Goal: Information Seeking & Learning: Learn about a topic

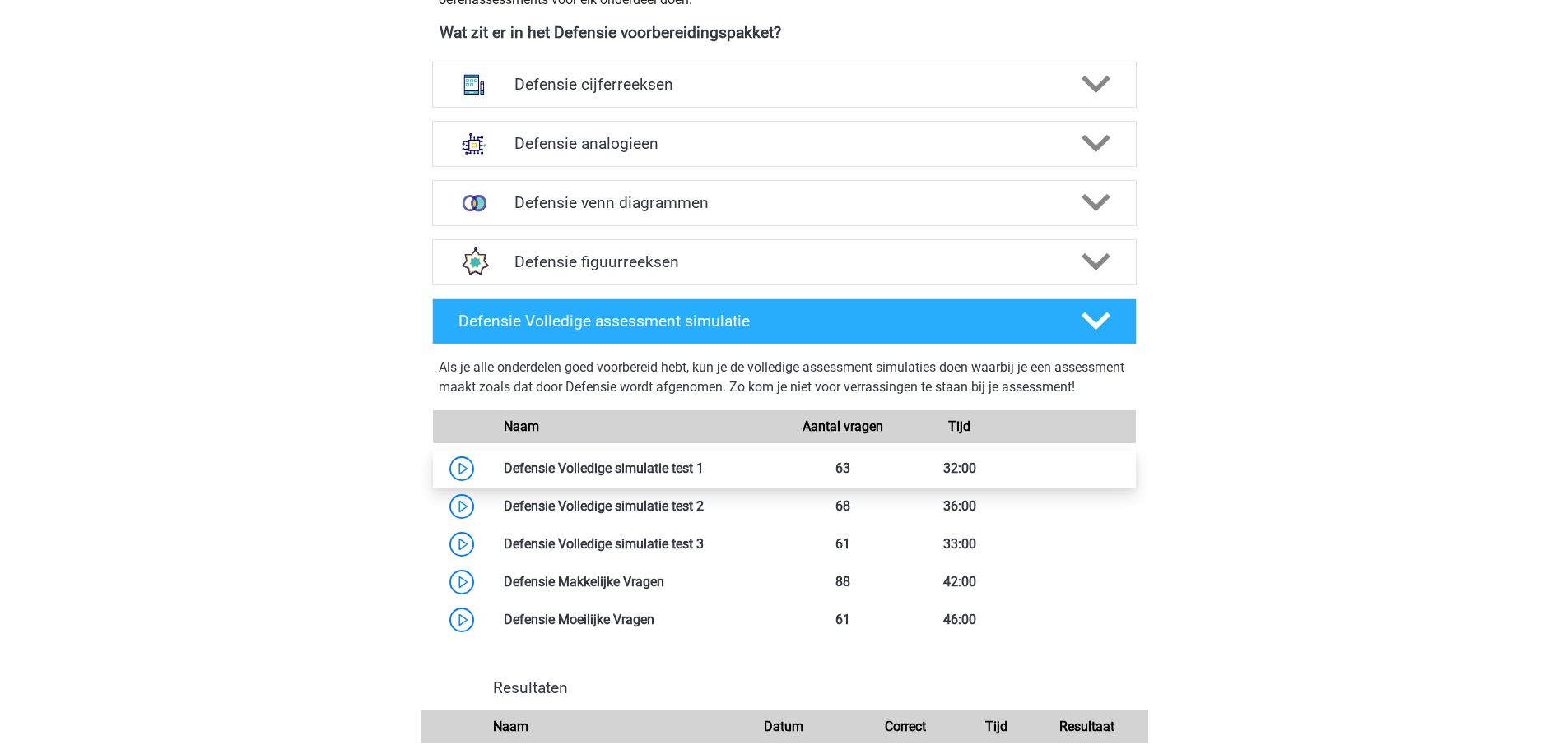
scroll to position [822, 0]
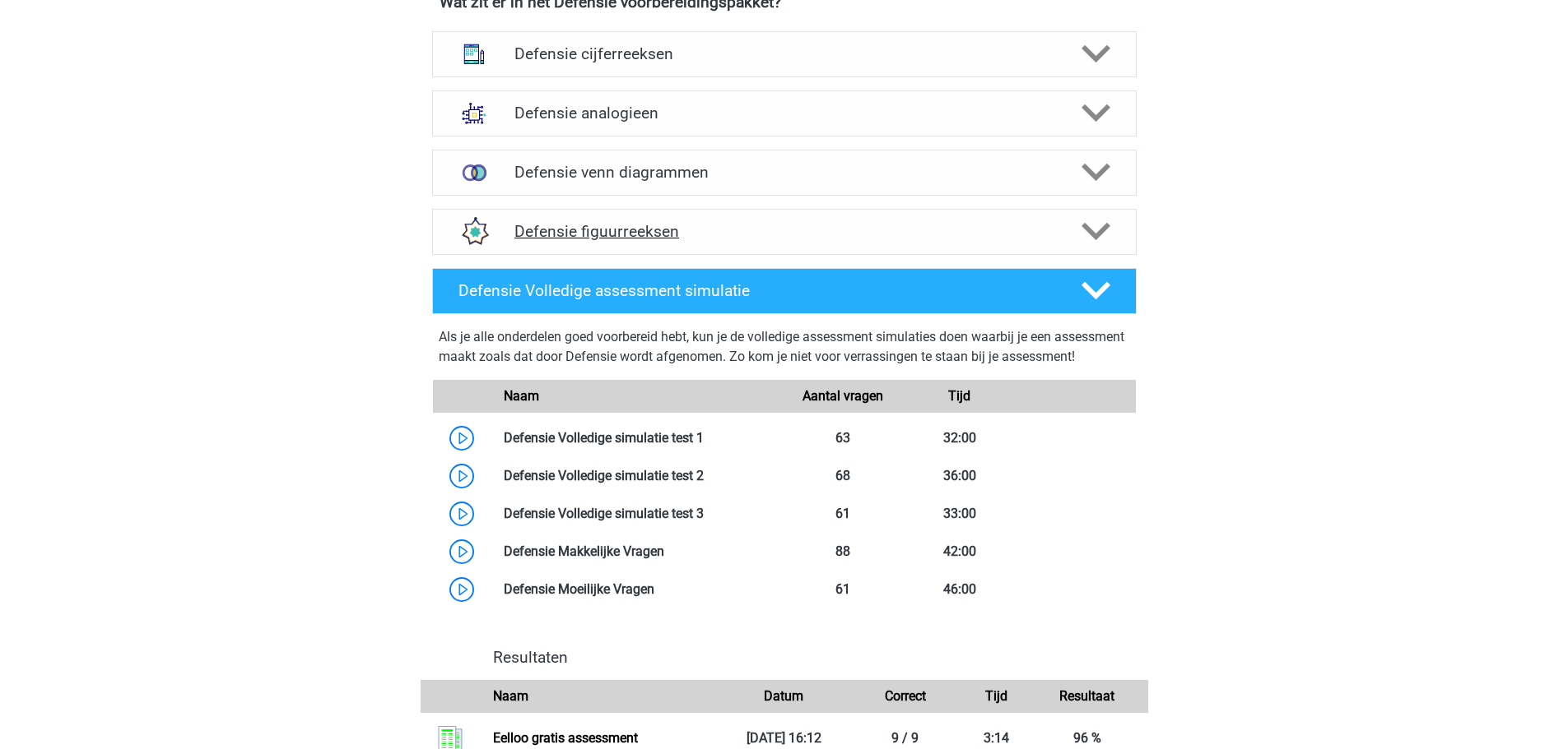
click at [631, 233] on h4 "Defensie figuurreeksen" at bounding box center [784, 231] width 539 height 19
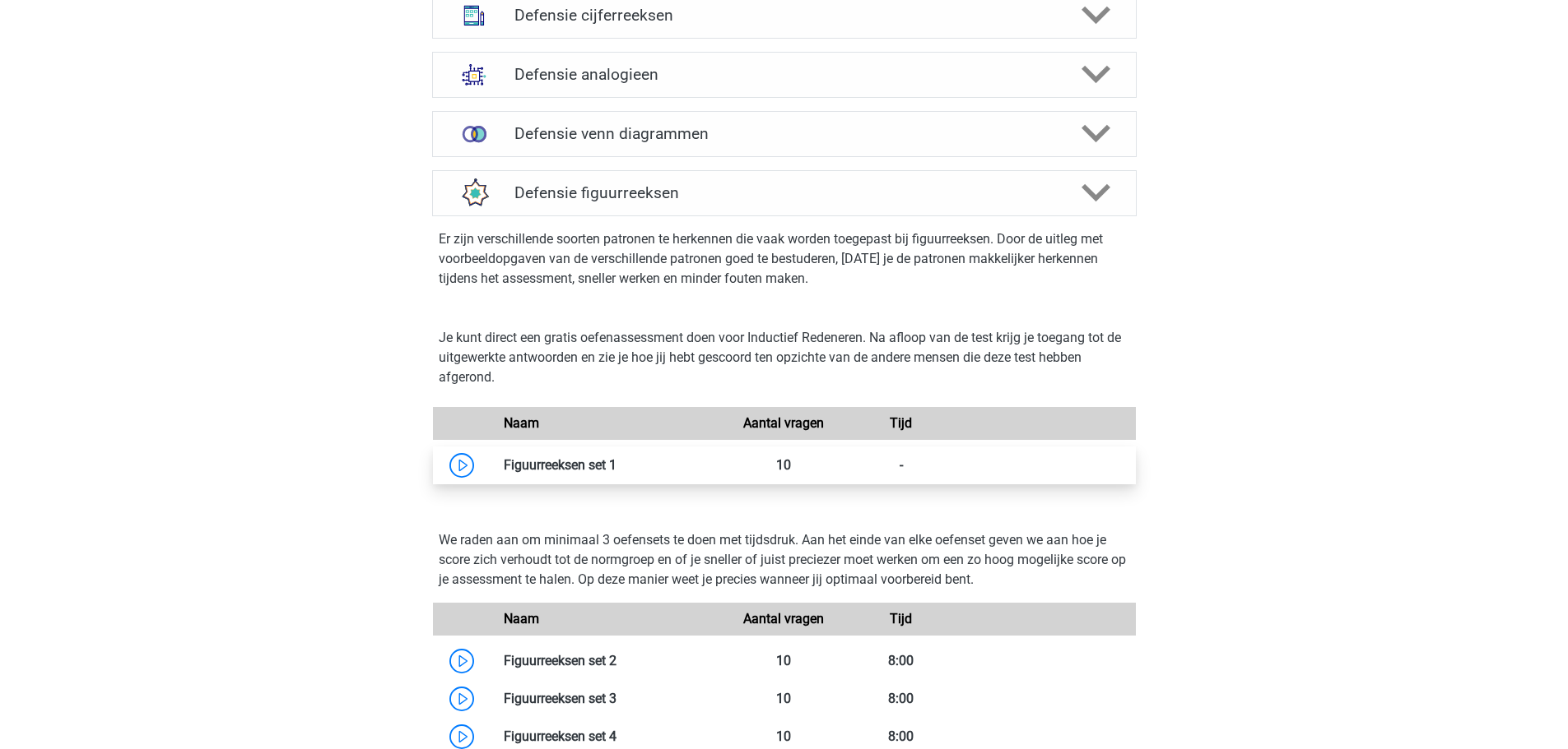
scroll to position [987, 0]
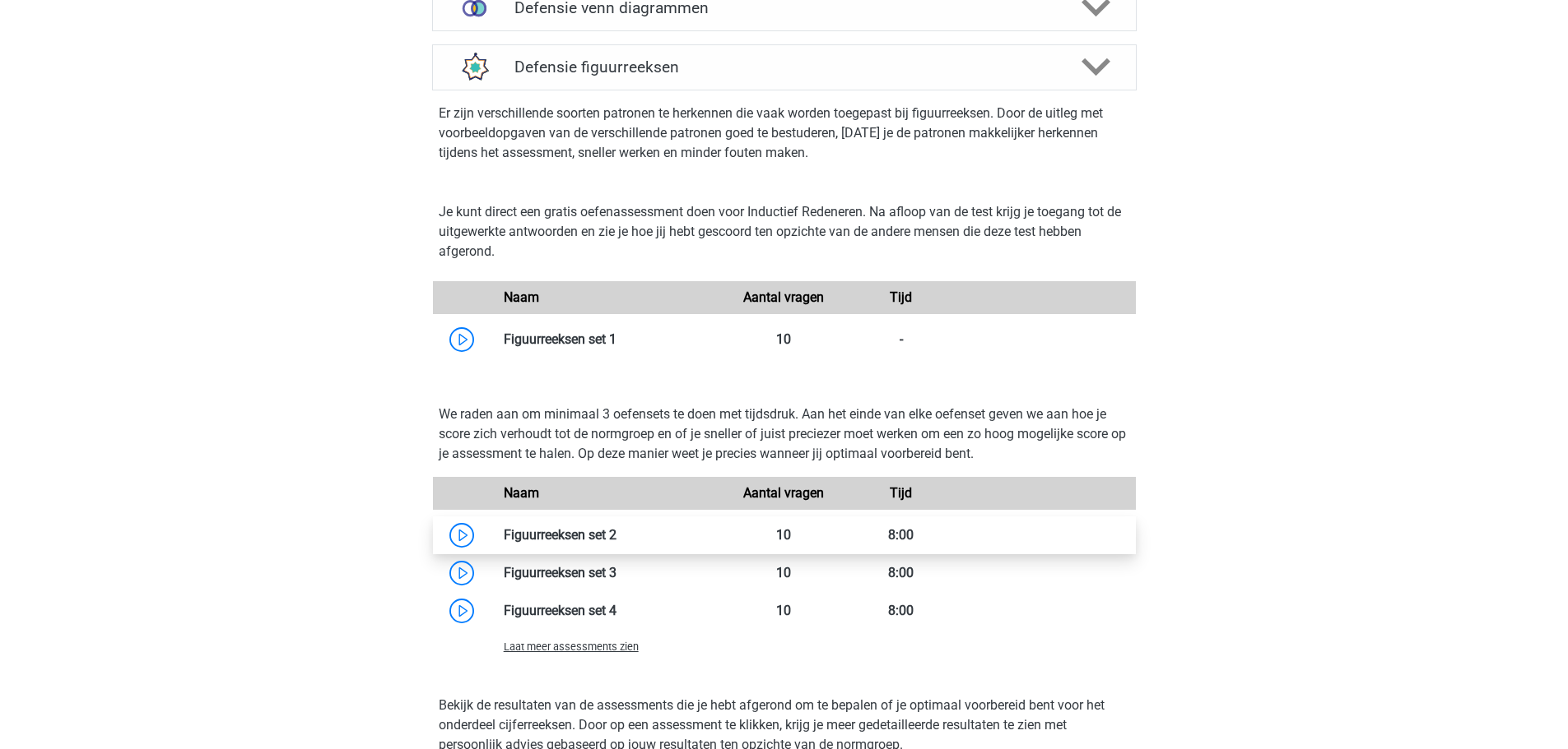
click at [616, 537] on link at bounding box center [616, 535] width 0 height 16
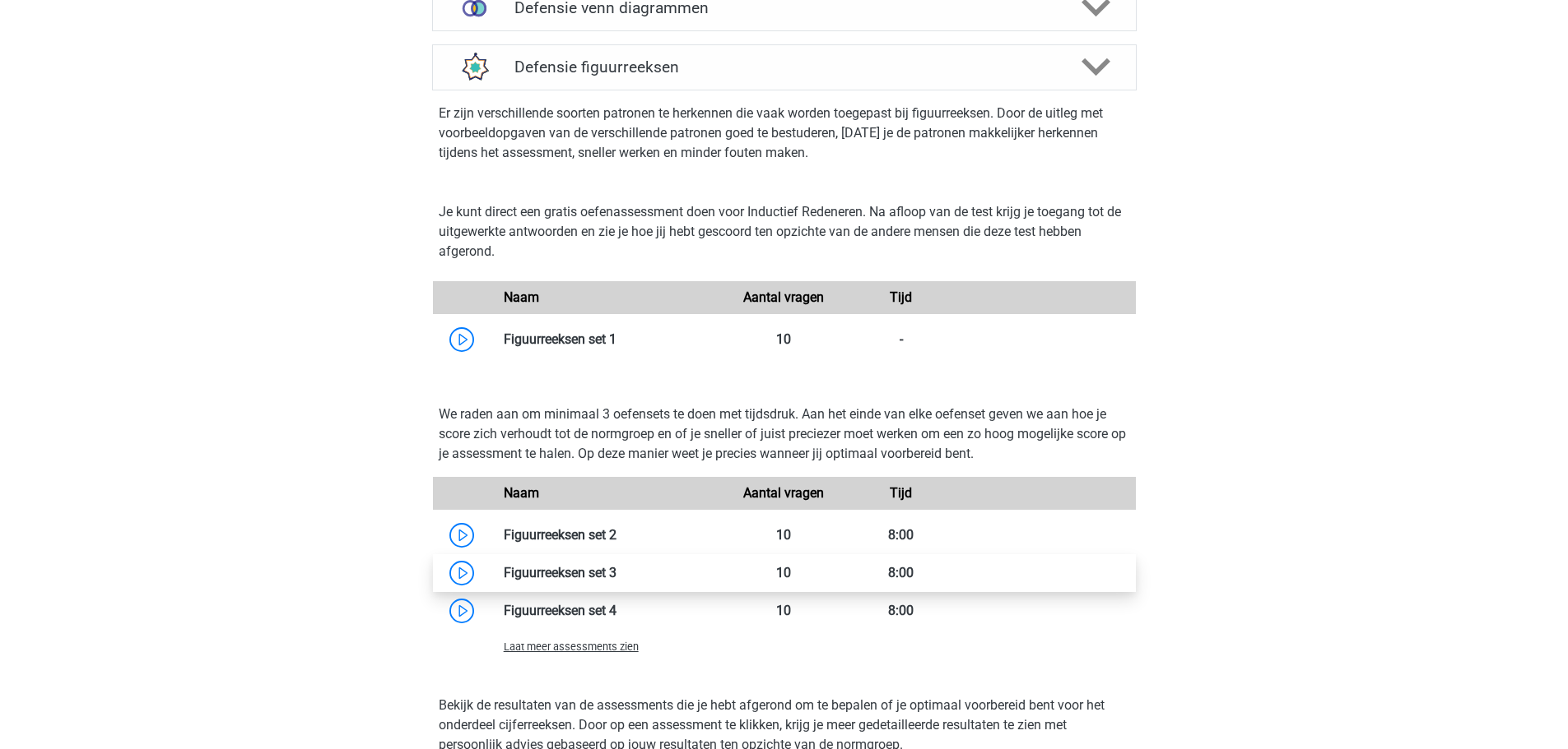
click at [616, 570] on link at bounding box center [616, 573] width 0 height 16
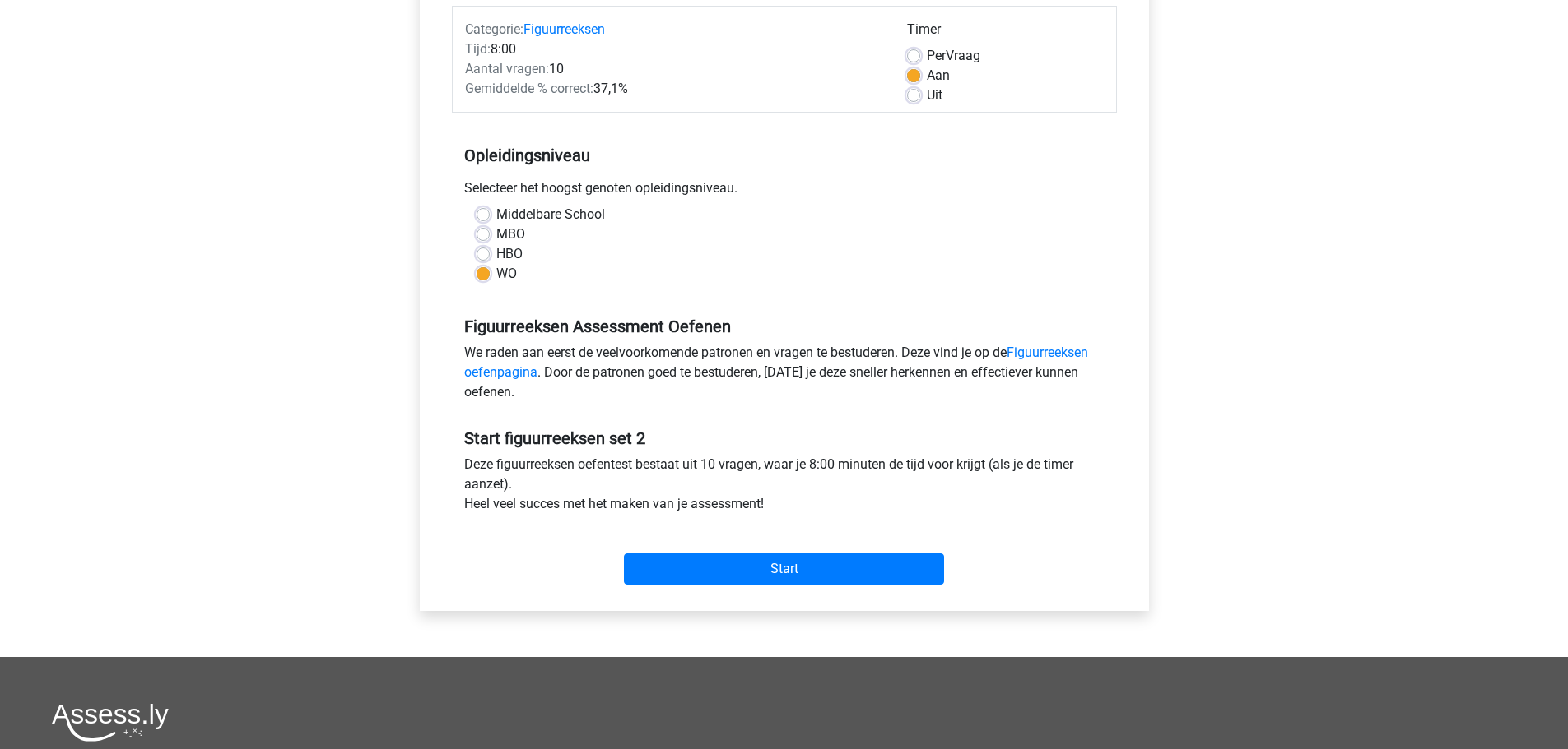
scroll to position [247, 0]
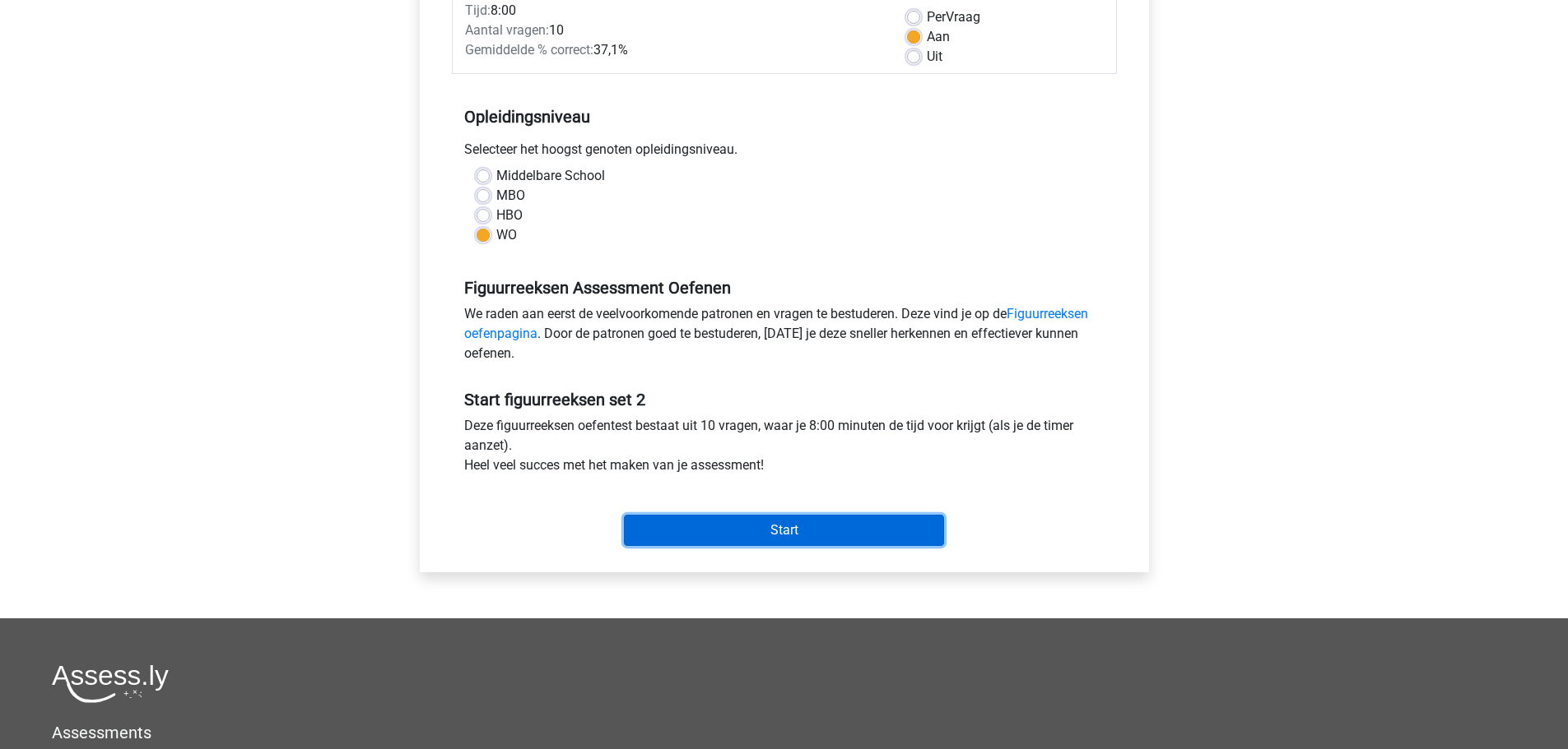
click at [818, 538] on input "Start" at bounding box center [784, 531] width 320 height 32
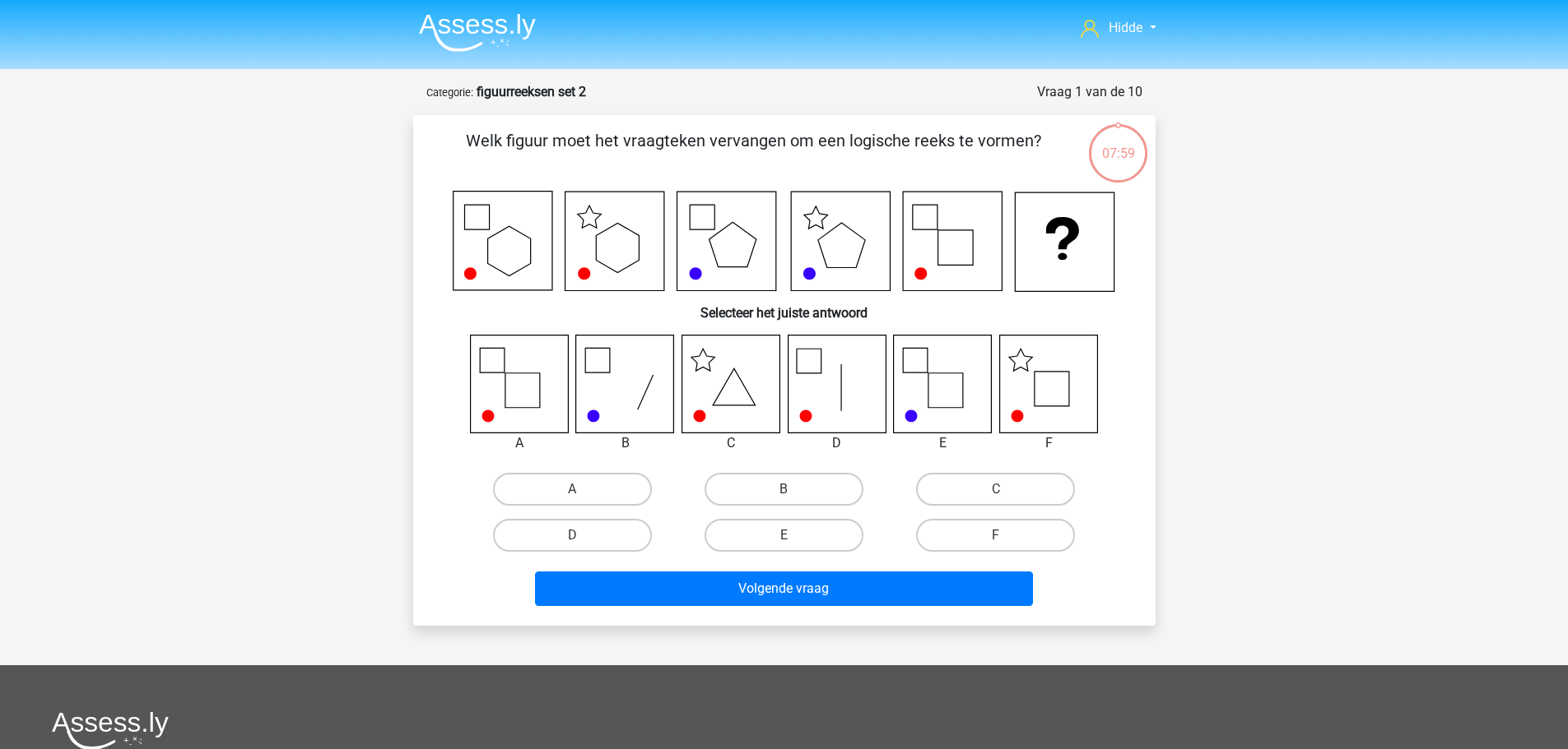
drag, startPoint x: 630, startPoint y: 289, endPoint x: 623, endPoint y: 295, distance: 9.2
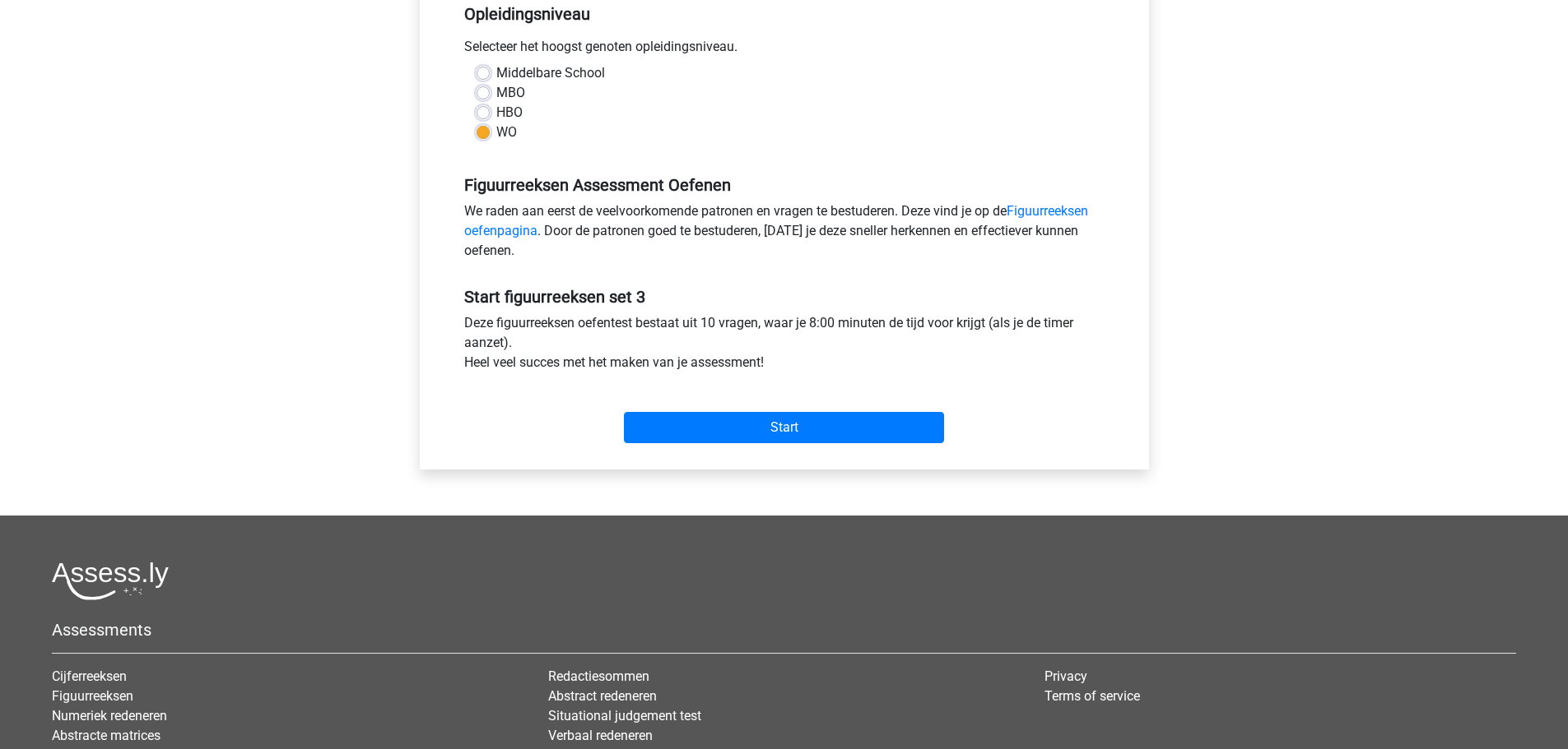
scroll to position [412, 0]
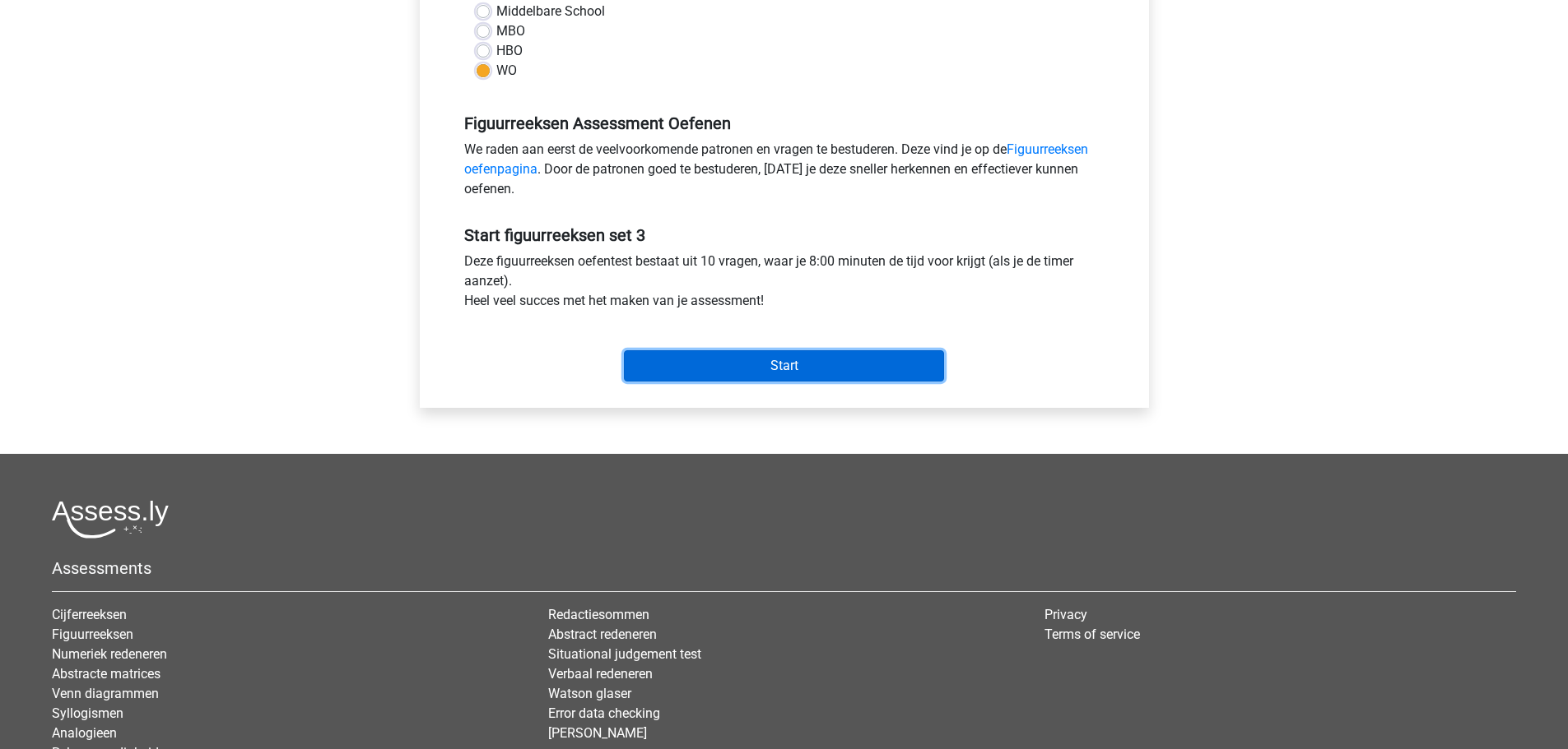
click at [775, 351] on input "Start" at bounding box center [784, 366] width 320 height 32
click at [773, 350] on input "Start" at bounding box center [784, 366] width 320 height 32
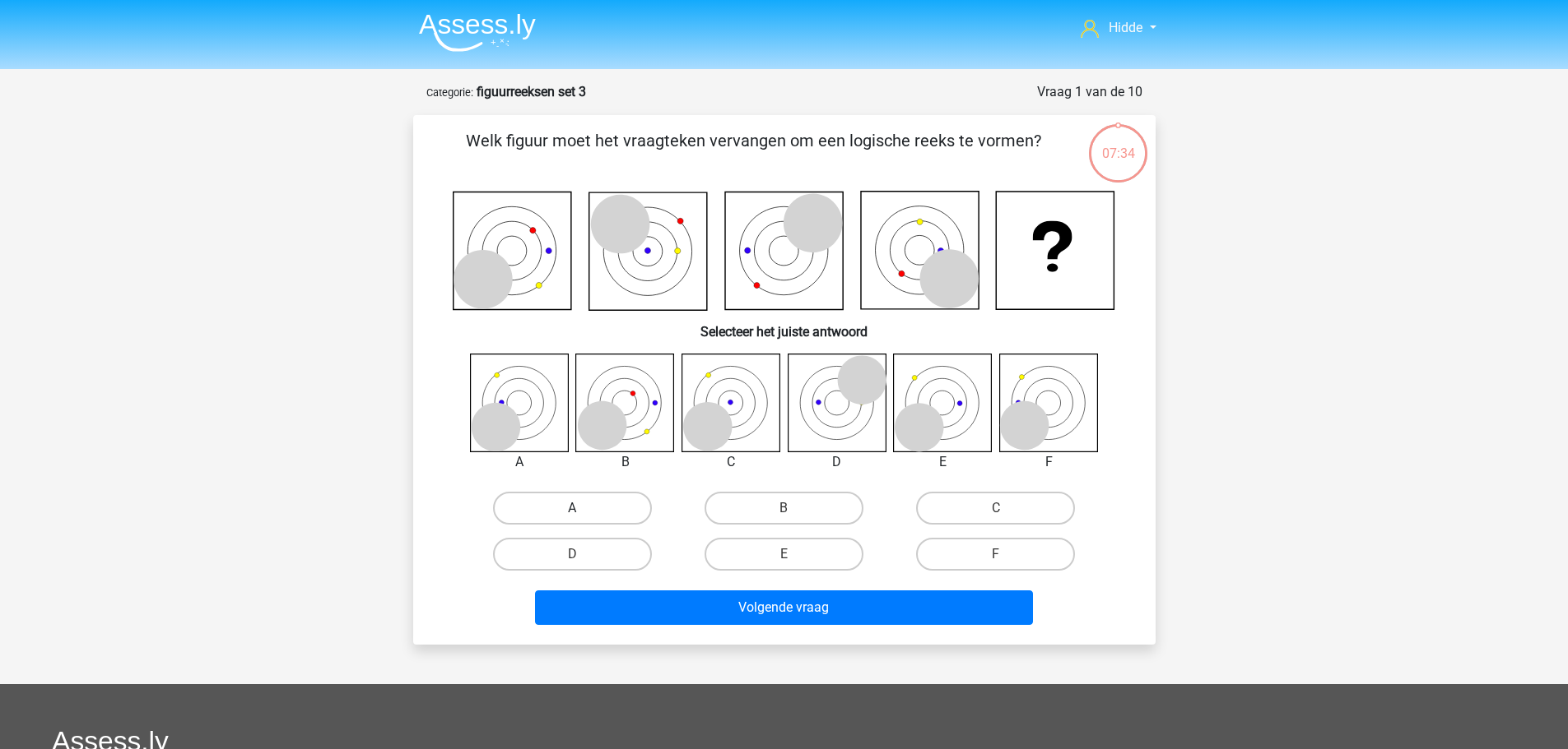
click at [551, 506] on label "A" at bounding box center [572, 507] width 159 height 33
click at [572, 508] on input "A" at bounding box center [577, 513] width 11 height 11
radio input "true"
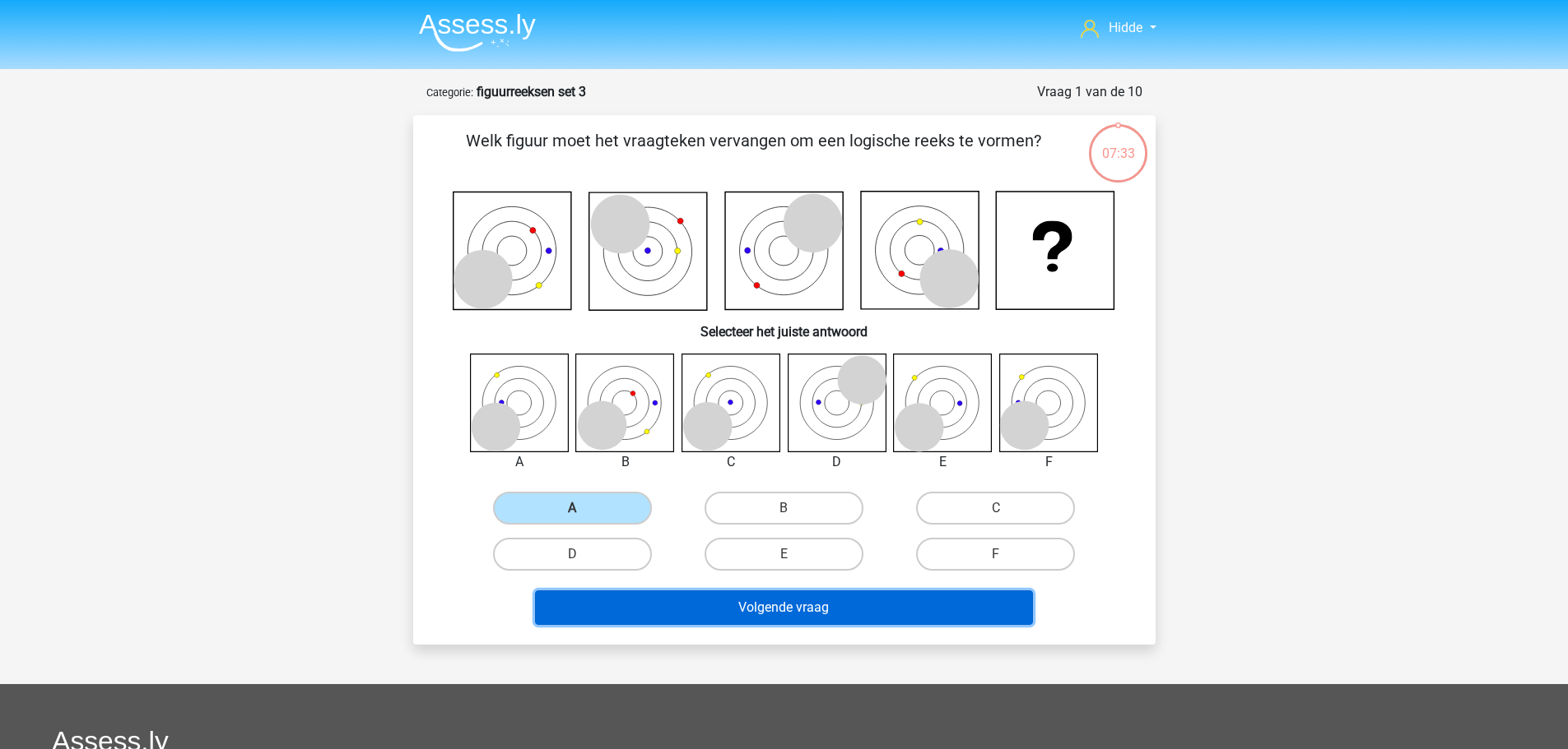
click at [688, 618] on button "Volgende vraag" at bounding box center [784, 607] width 498 height 35
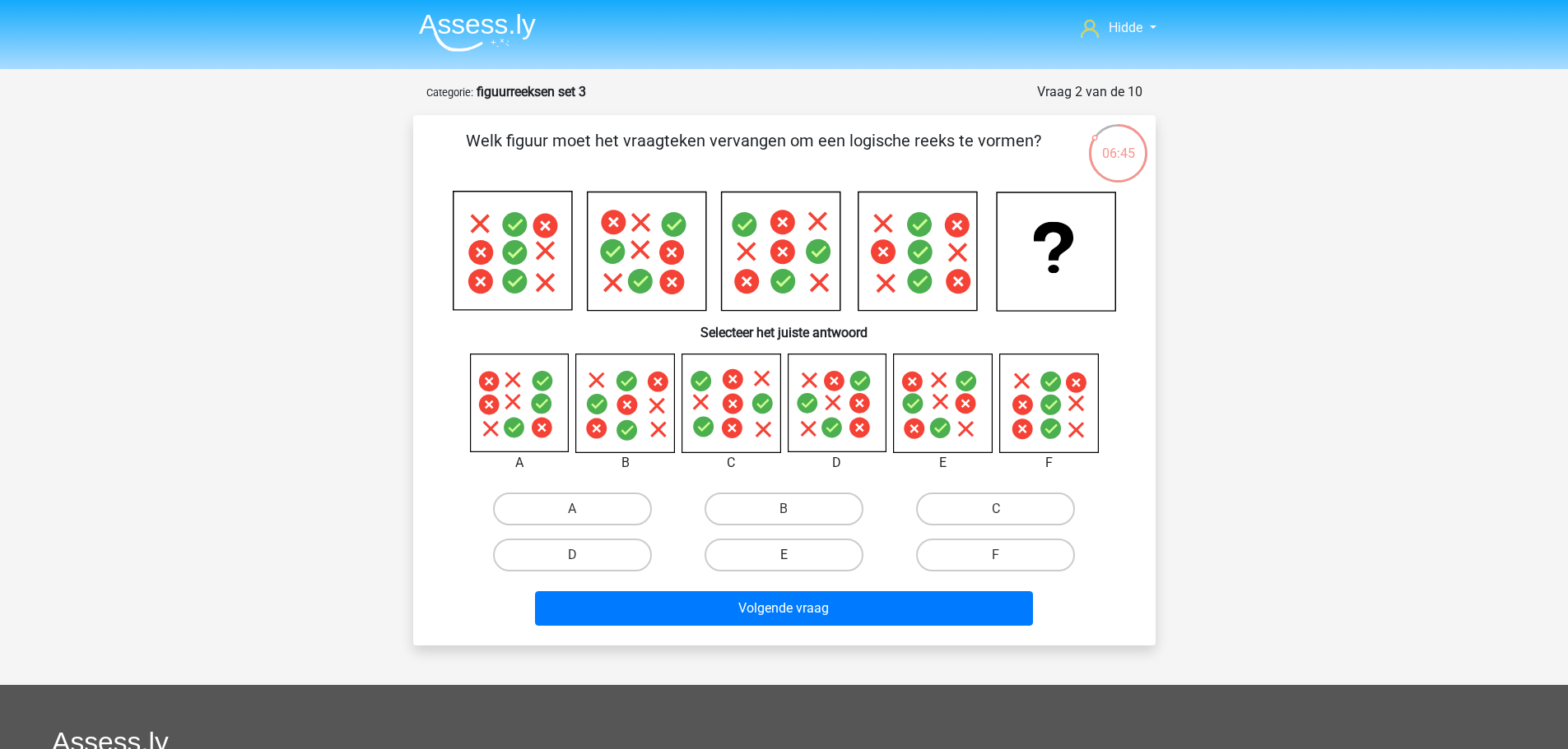
click at [766, 557] on label "E" at bounding box center [783, 555] width 159 height 33
click at [783, 557] on input "E" at bounding box center [788, 561] width 11 height 11
radio input "true"
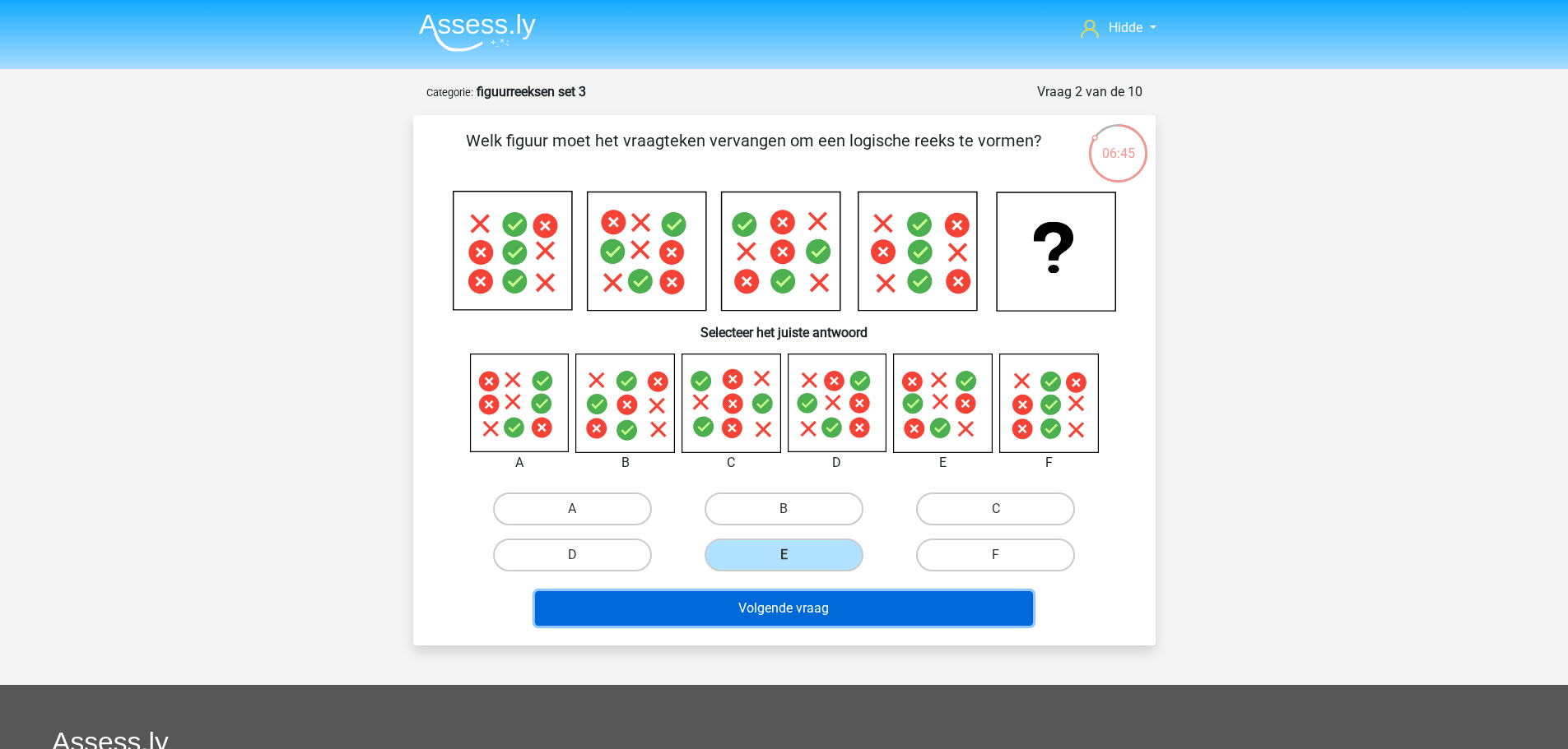
click at [783, 619] on button "Volgende vraag" at bounding box center [784, 608] width 498 height 35
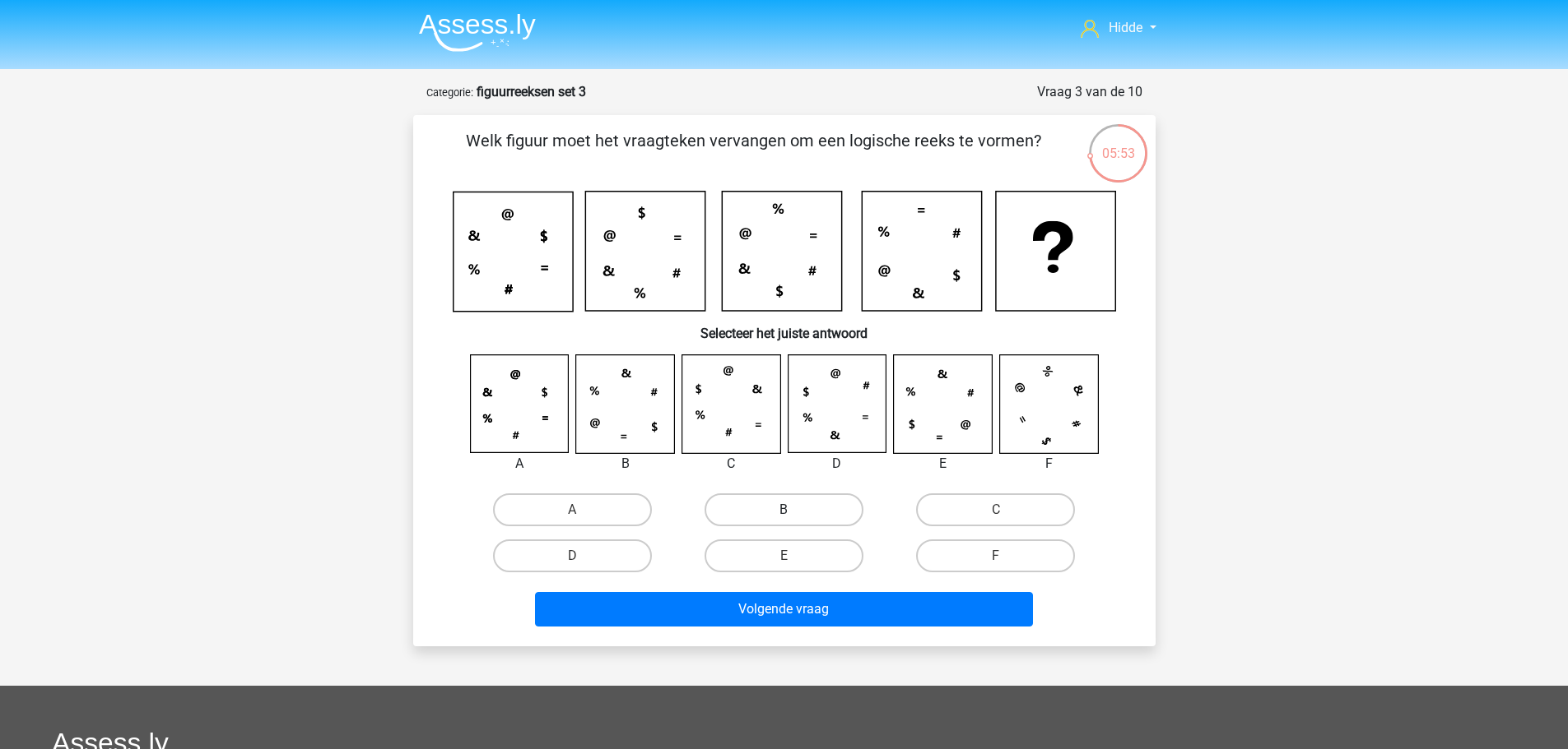
click at [815, 506] on label "B" at bounding box center [783, 509] width 159 height 33
click at [794, 510] on input "B" at bounding box center [788, 515] width 11 height 11
radio input "true"
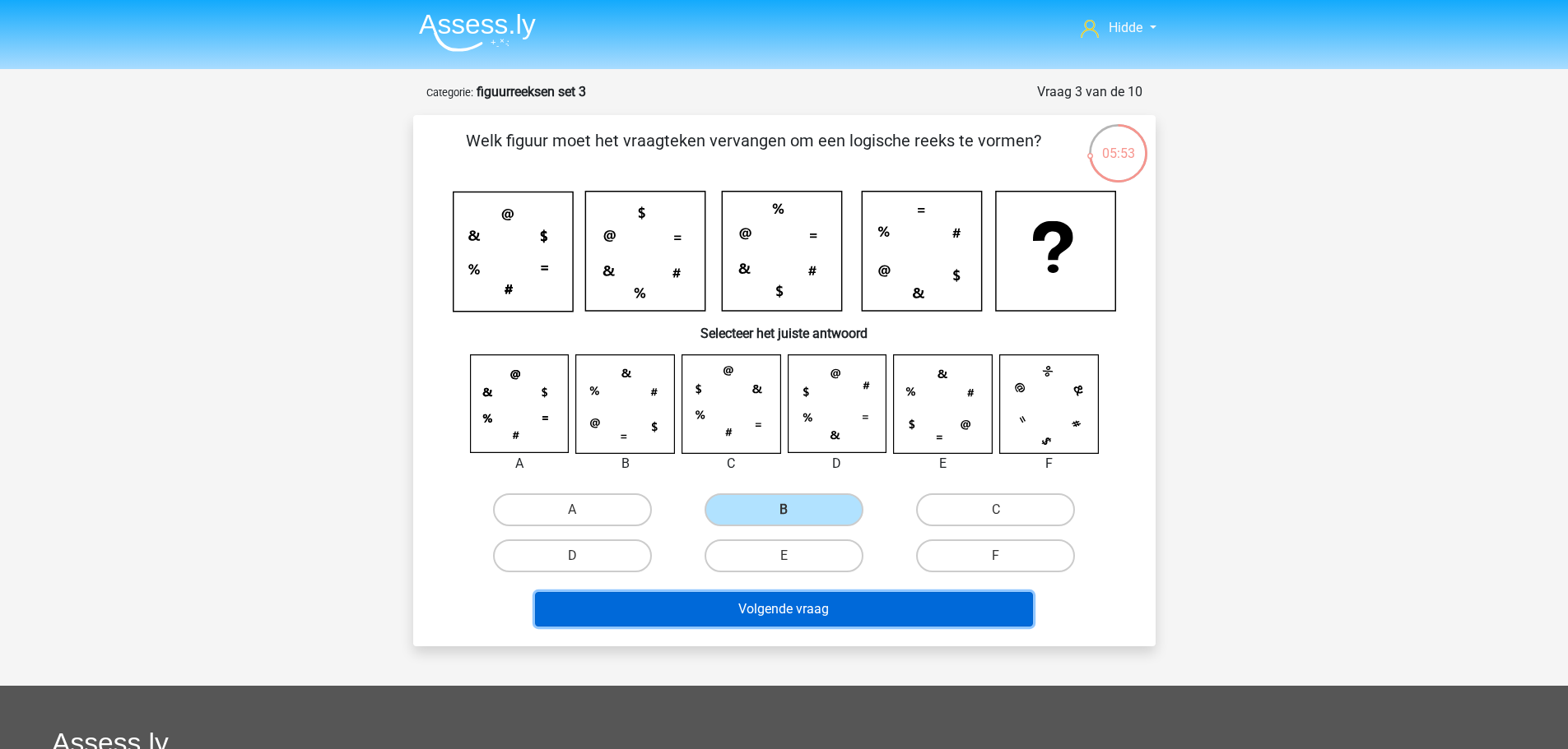
click at [773, 602] on button "Volgende vraag" at bounding box center [784, 609] width 498 height 35
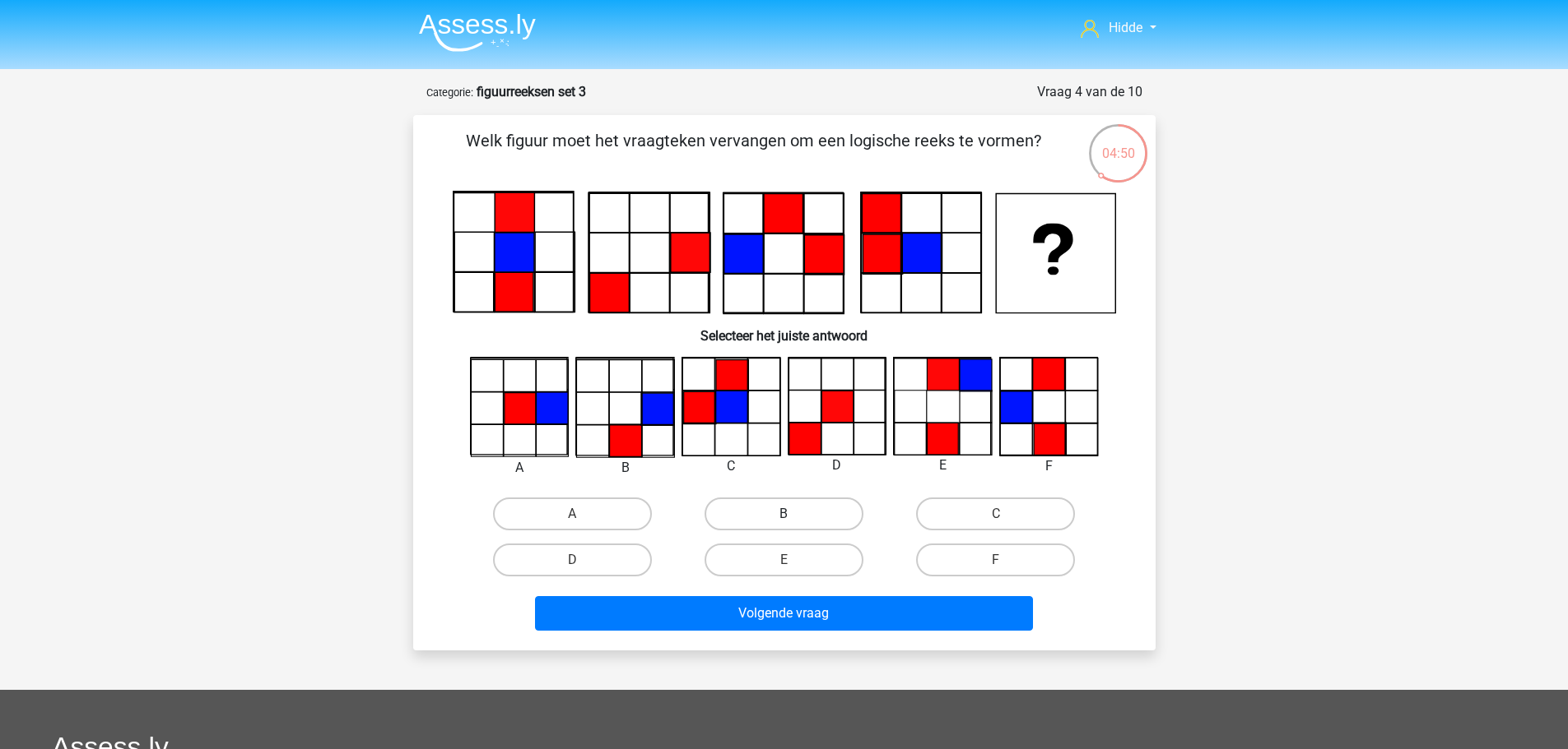
click at [833, 517] on label "B" at bounding box center [783, 513] width 159 height 33
click at [794, 517] on input "B" at bounding box center [788, 519] width 11 height 11
radio input "true"
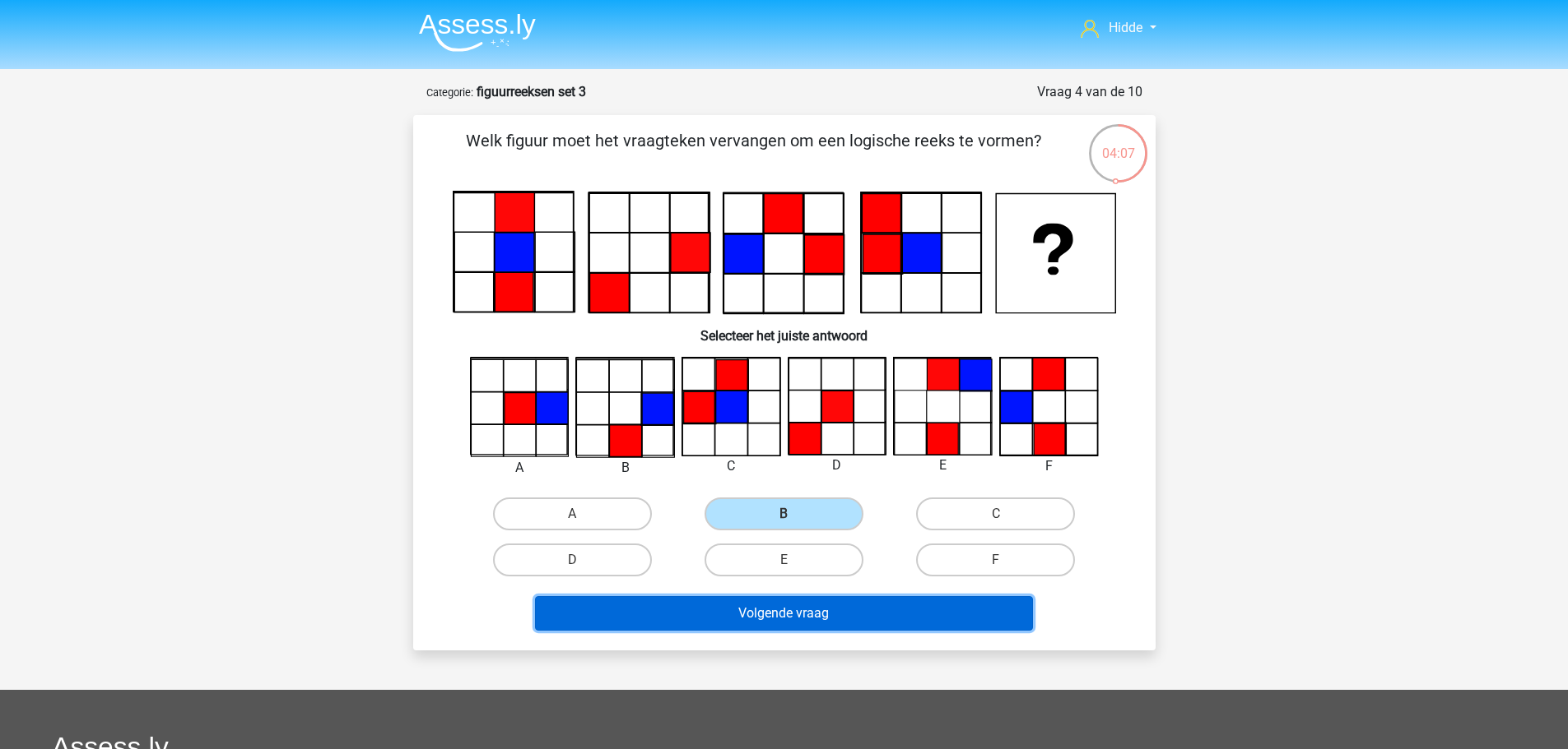
click at [803, 615] on button "Volgende vraag" at bounding box center [784, 613] width 498 height 35
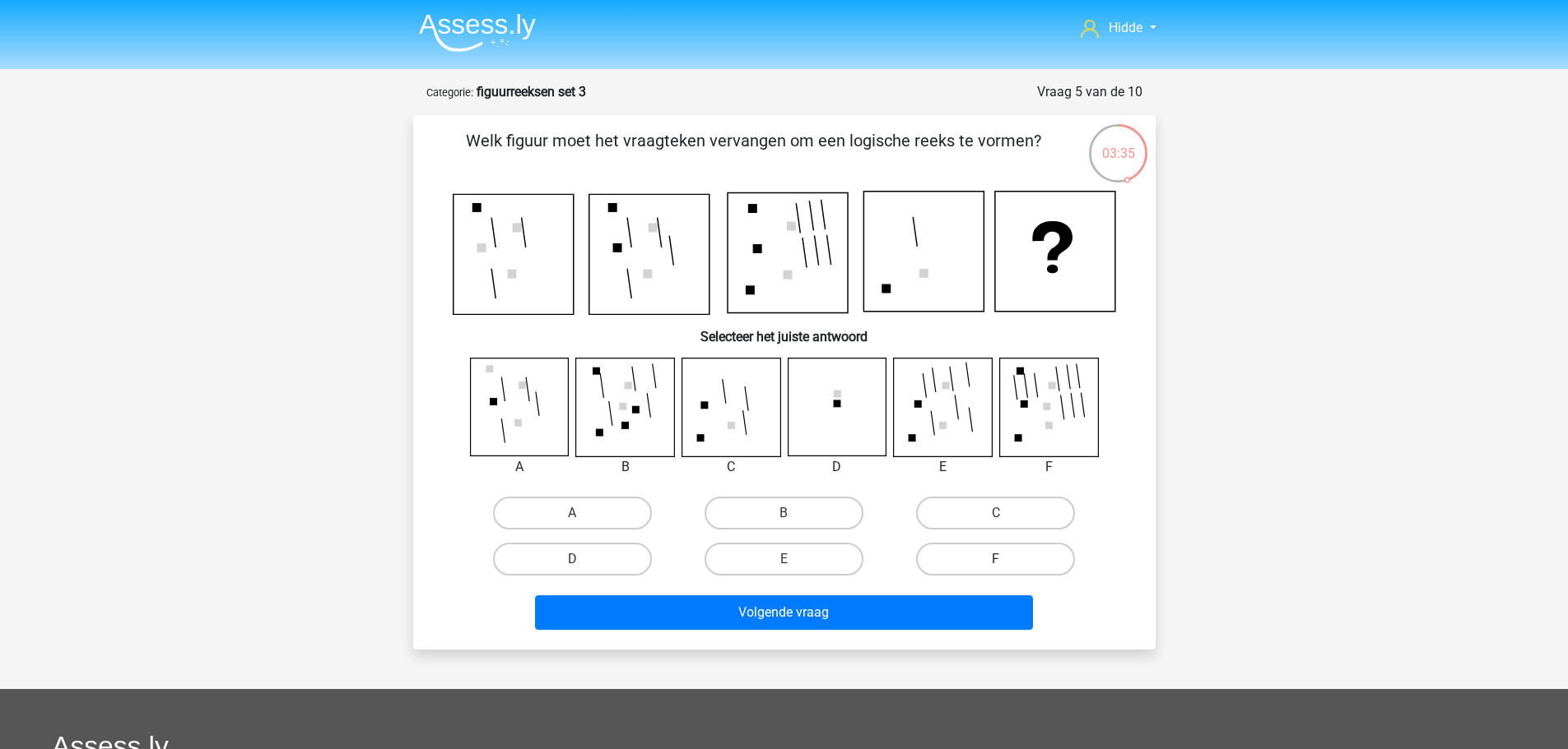
click at [1049, 562] on label "F" at bounding box center [995, 559] width 159 height 33
click at [1006, 562] on input "F" at bounding box center [1000, 564] width 11 height 11
radio input "true"
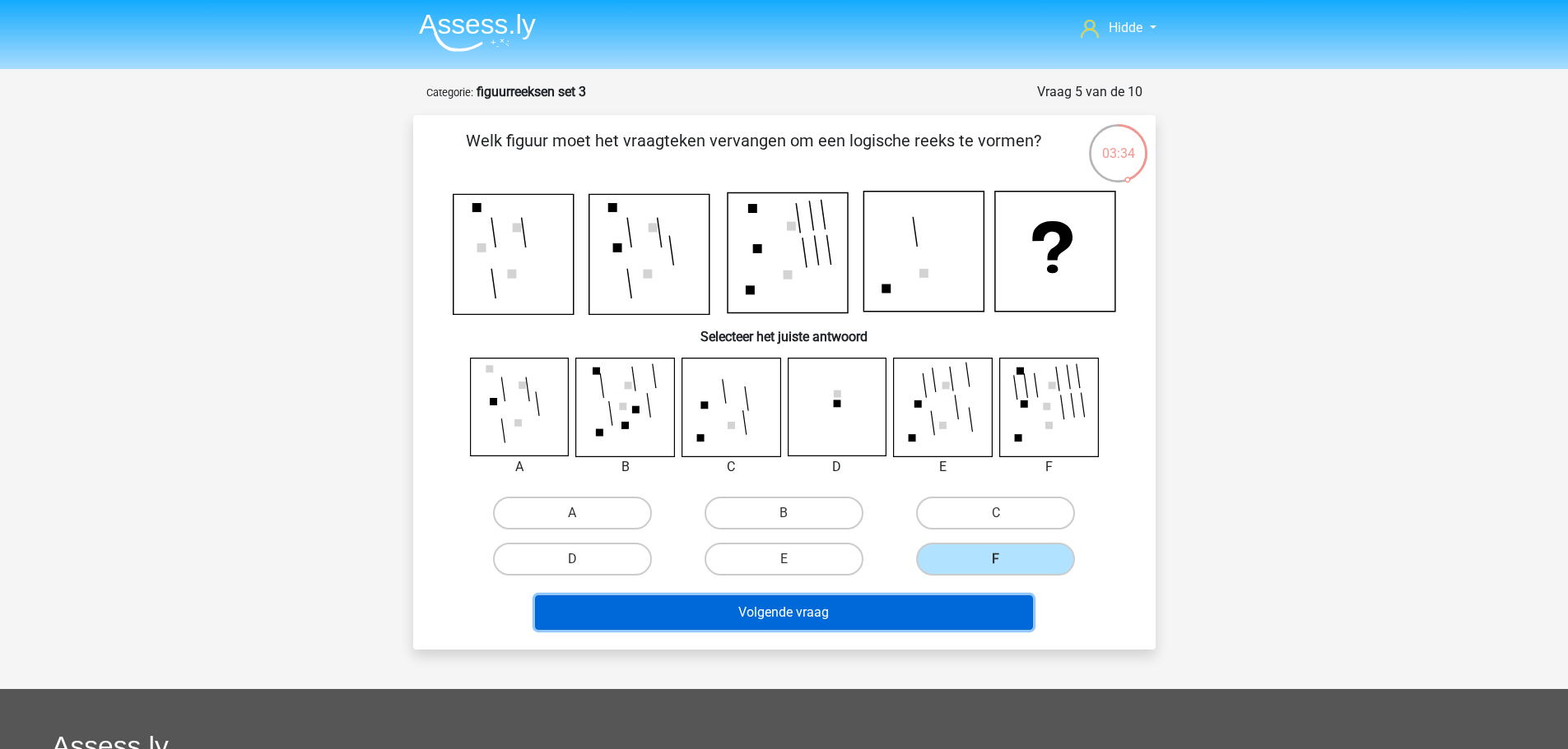
click at [835, 608] on button "Volgende vraag" at bounding box center [784, 612] width 498 height 35
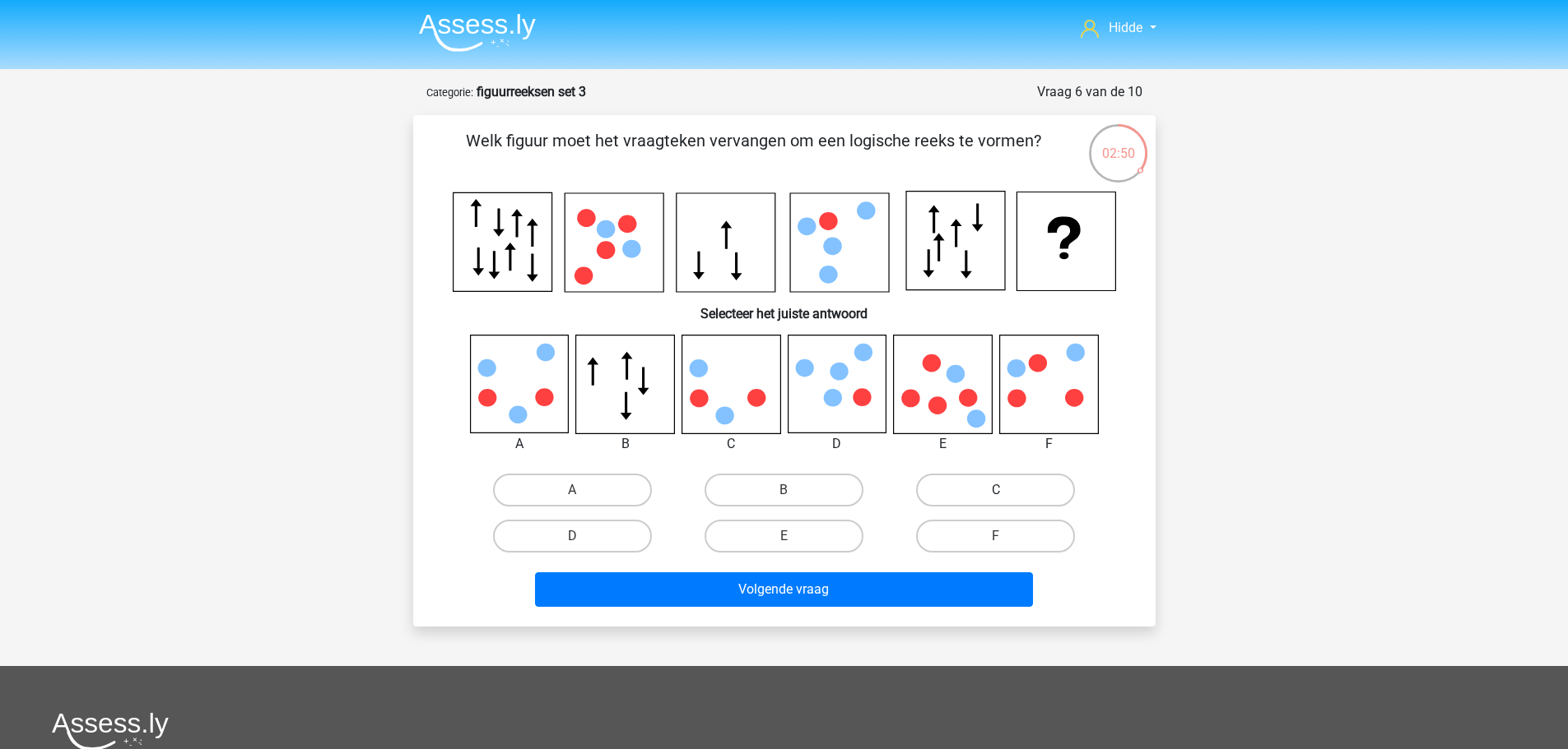
click at [1013, 477] on label "C" at bounding box center [995, 489] width 159 height 33
click at [1006, 490] on input "C" at bounding box center [1000, 495] width 11 height 11
radio input "true"
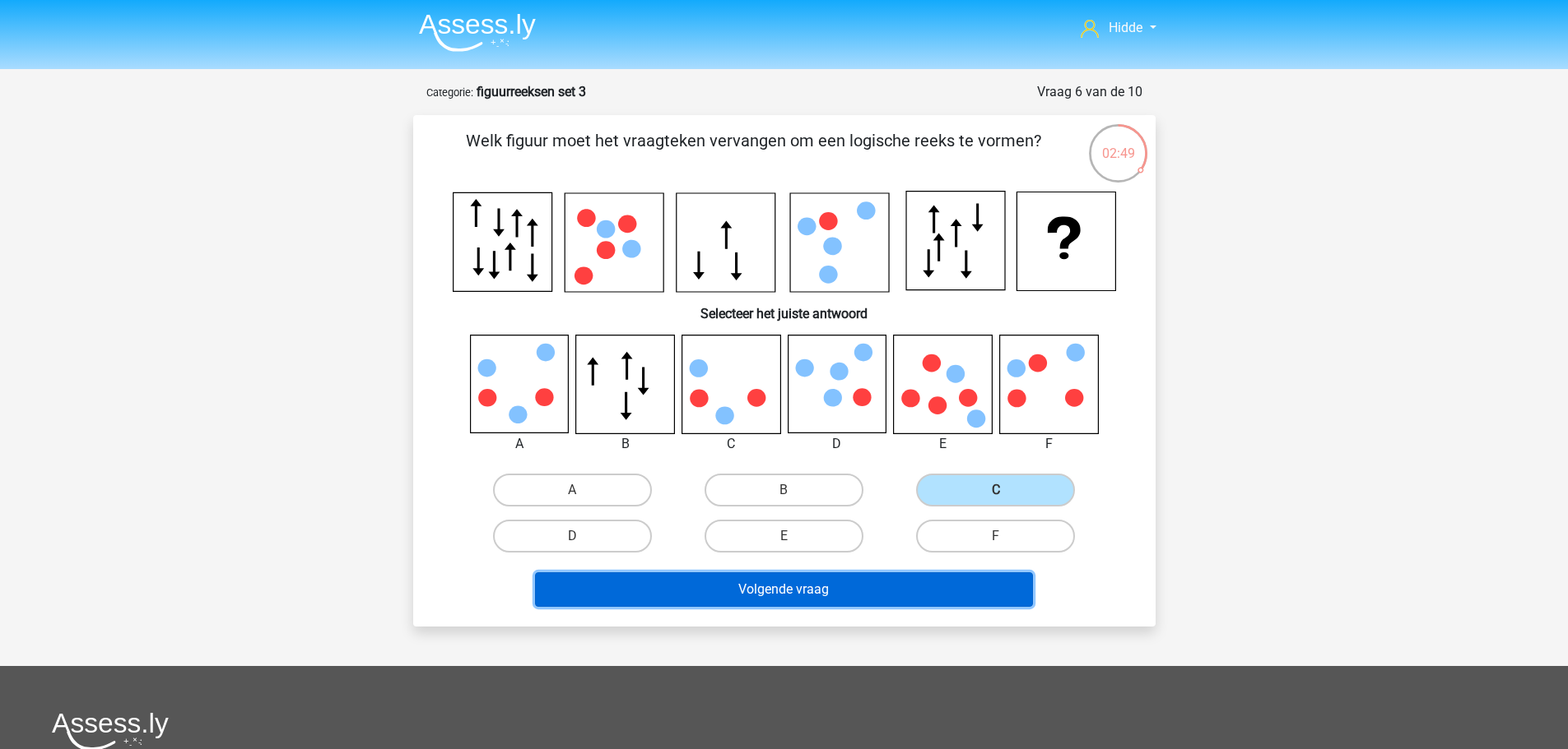
click at [847, 580] on button "Volgende vraag" at bounding box center [784, 589] width 498 height 35
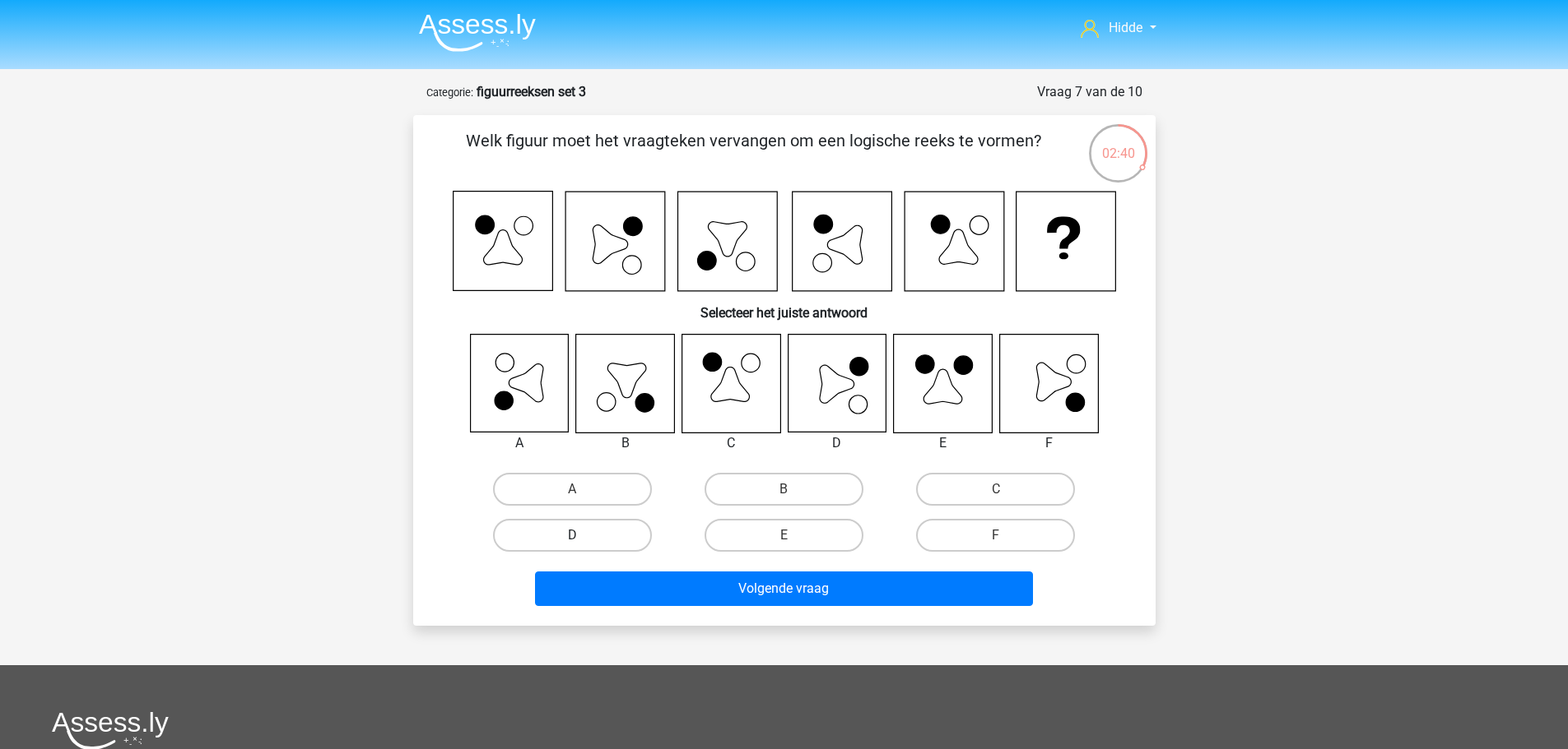
click at [594, 527] on label "D" at bounding box center [572, 535] width 159 height 33
click at [583, 536] on input "D" at bounding box center [577, 541] width 11 height 11
radio input "true"
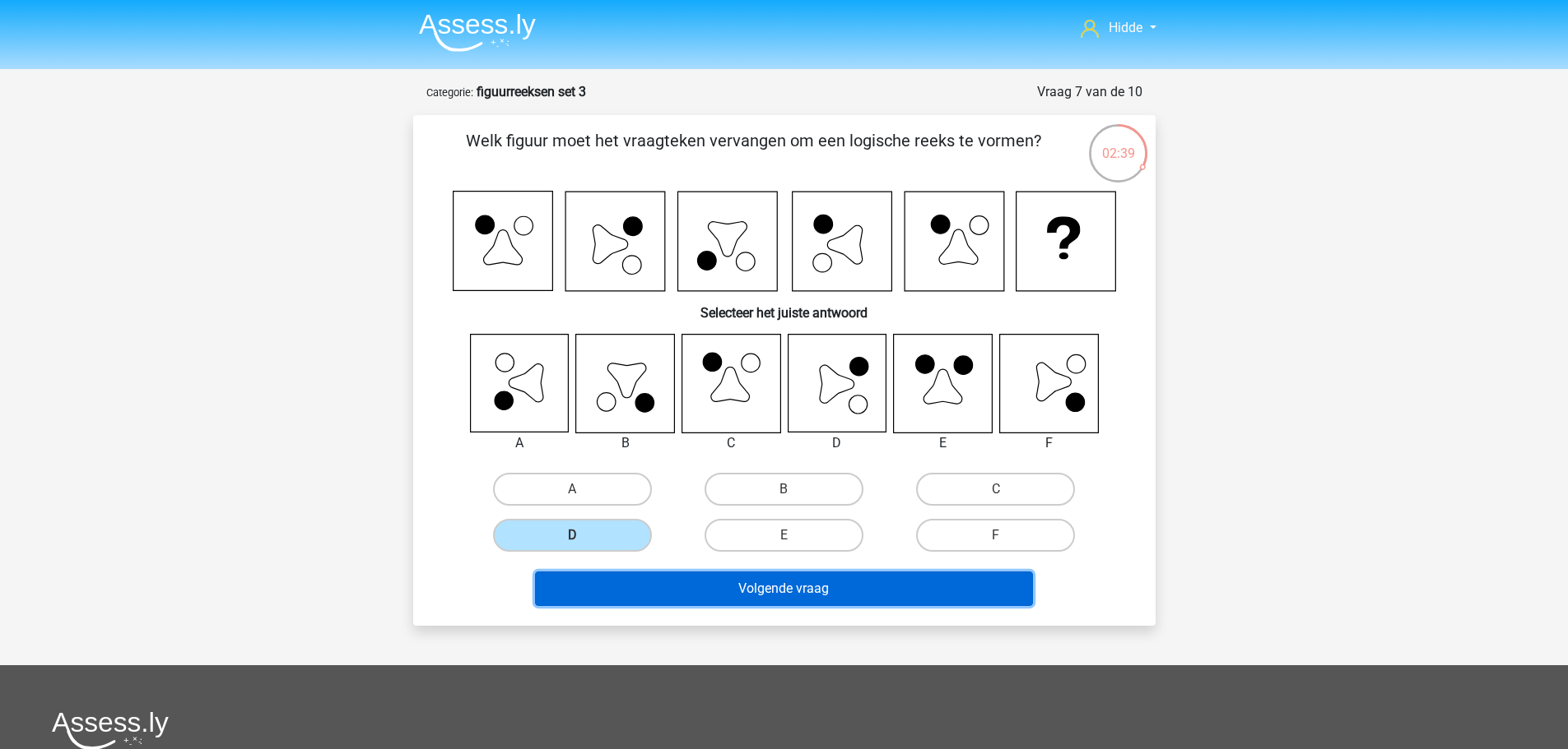
click at [700, 583] on button "Volgende vraag" at bounding box center [784, 588] width 498 height 35
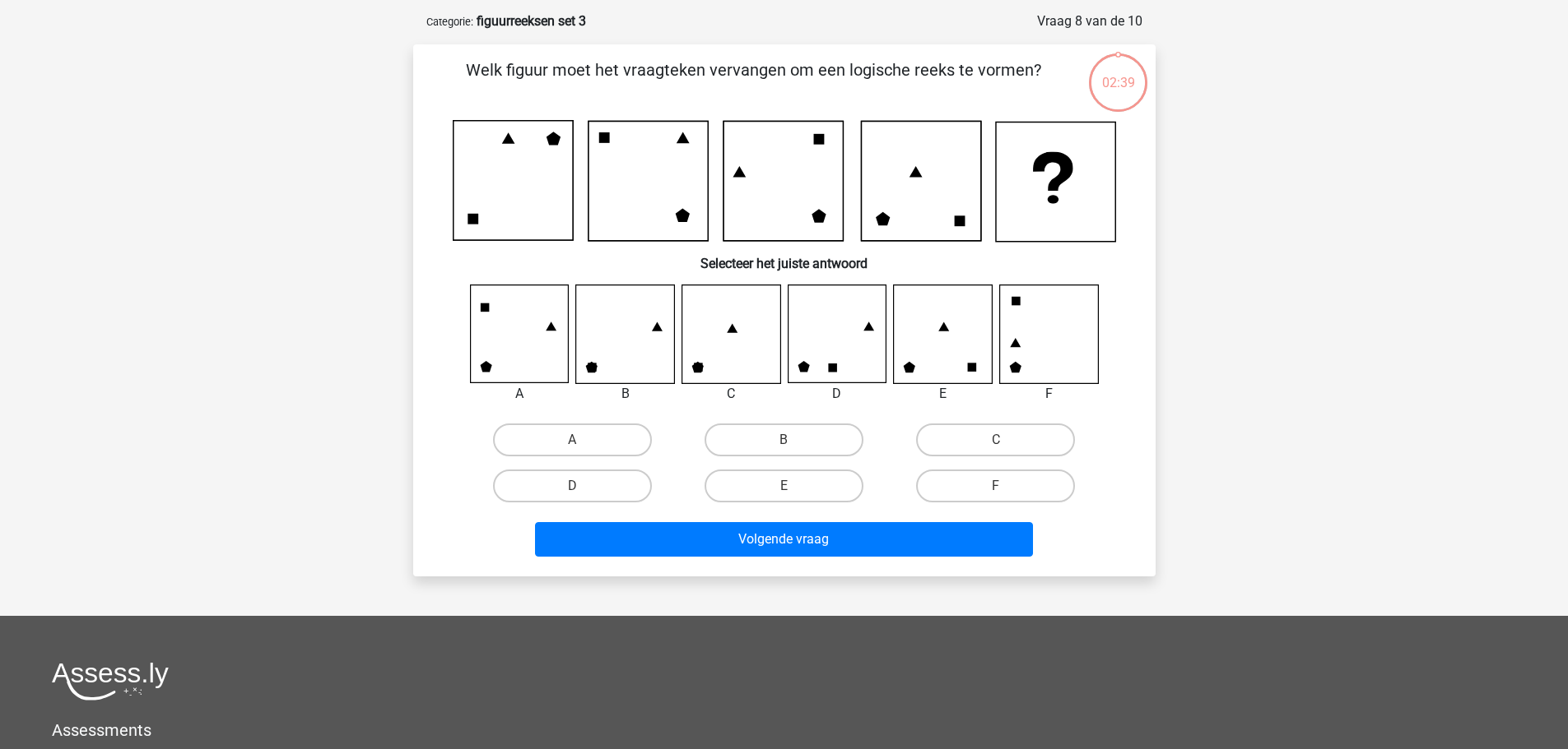
scroll to position [82, 0]
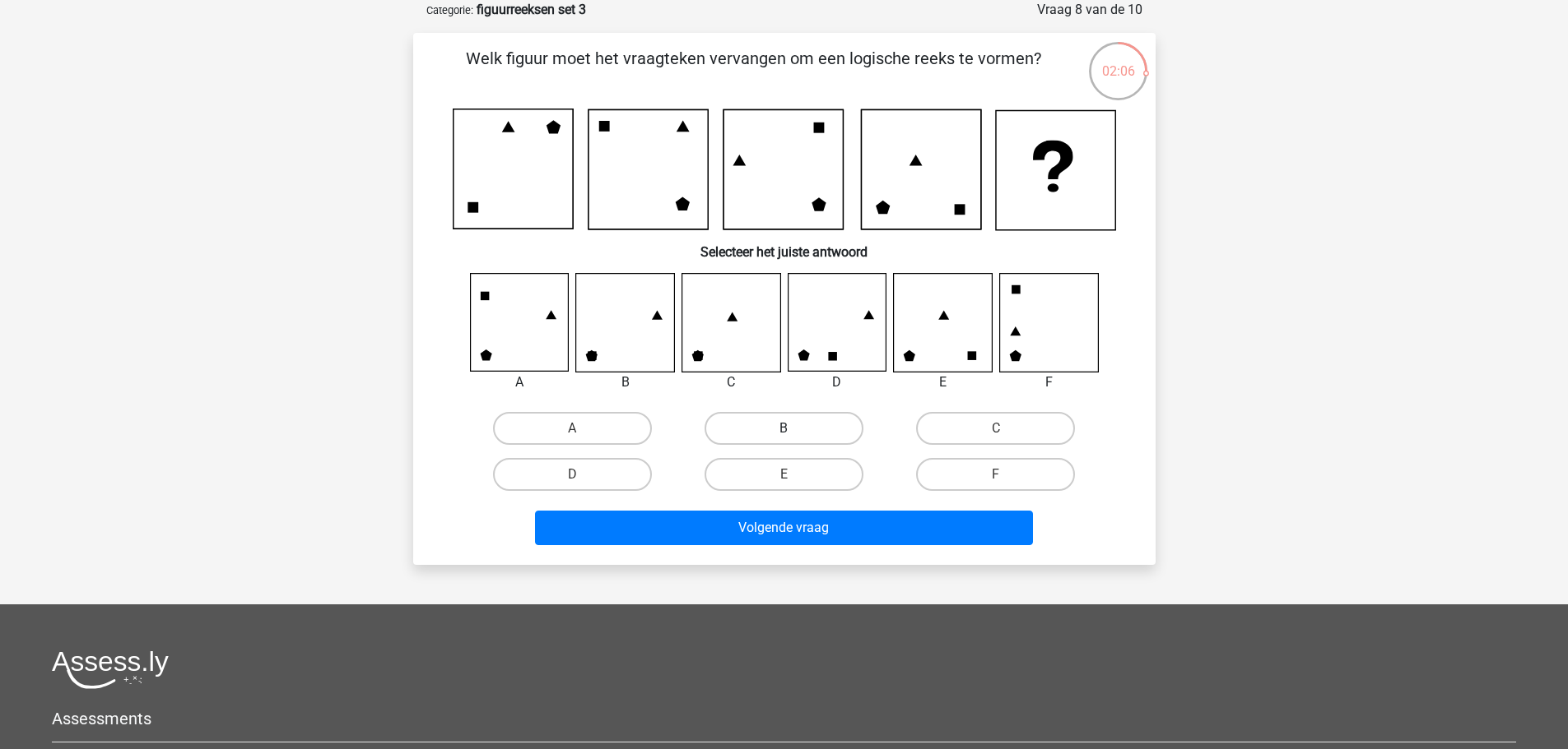
click at [794, 424] on label "B" at bounding box center [783, 428] width 159 height 33
click at [794, 428] on input "B" at bounding box center [788, 433] width 11 height 11
radio input "true"
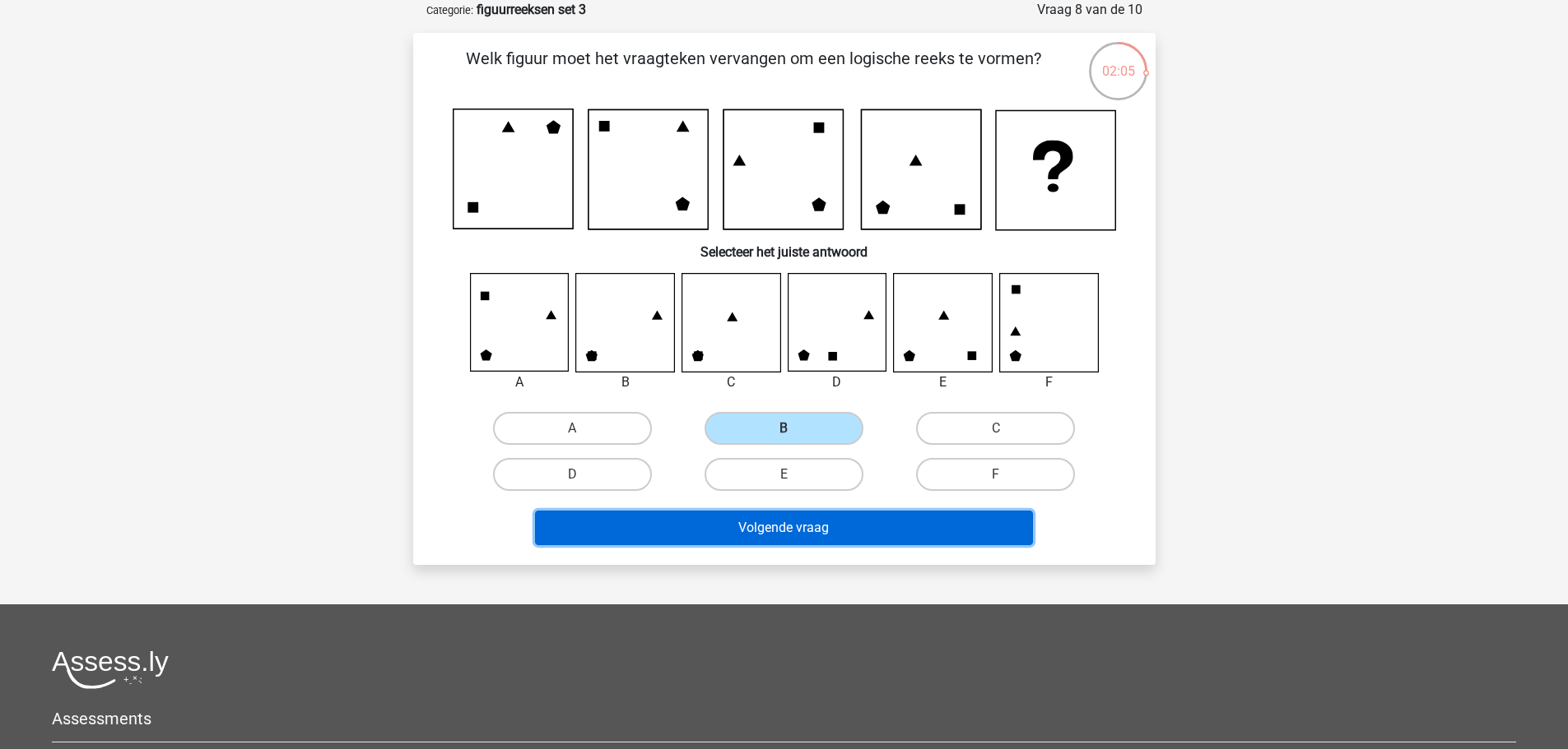
click at [809, 529] on button "Volgende vraag" at bounding box center [784, 528] width 498 height 35
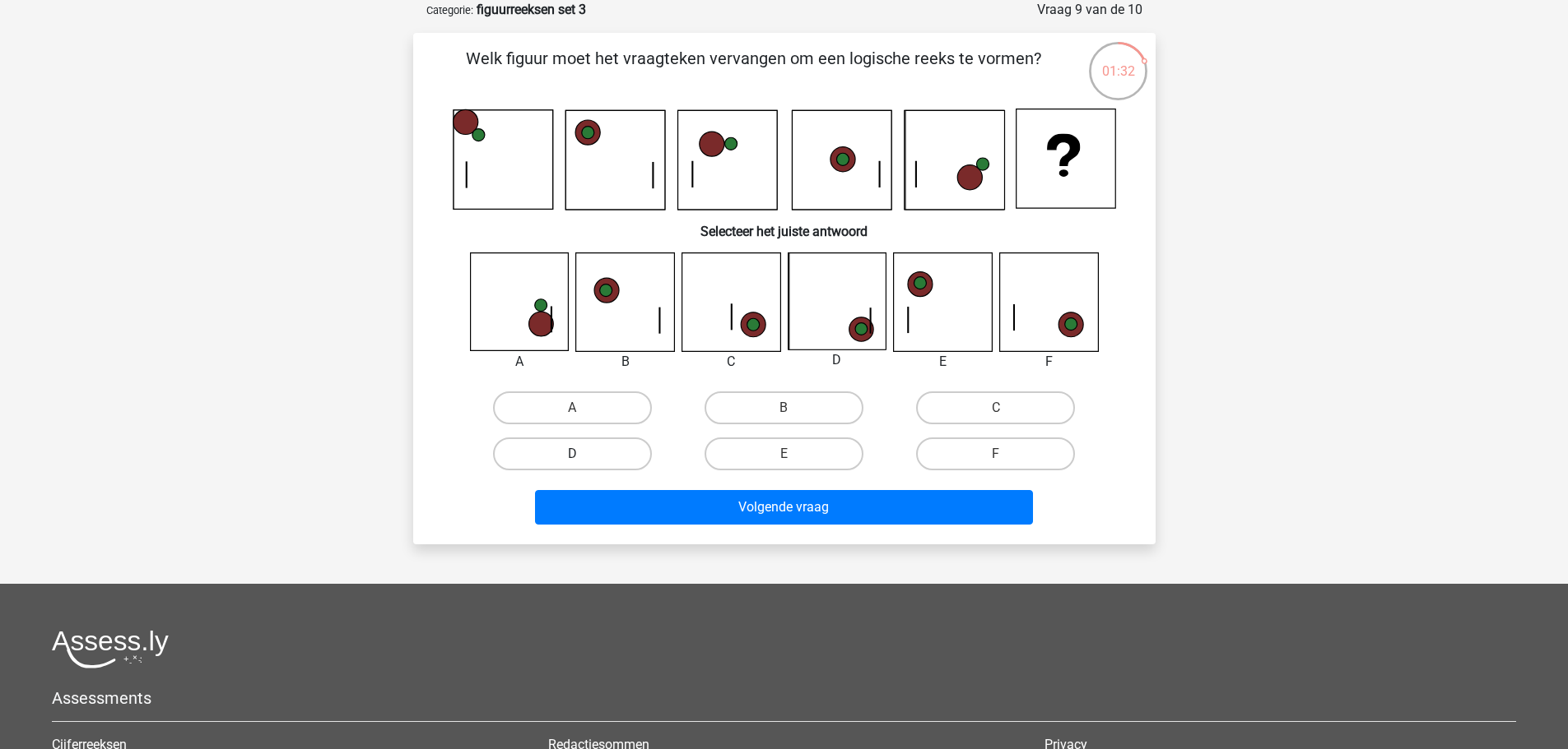
click at [614, 449] on label "D" at bounding box center [572, 453] width 159 height 33
click at [583, 454] on input "D" at bounding box center [577, 459] width 11 height 11
radio input "true"
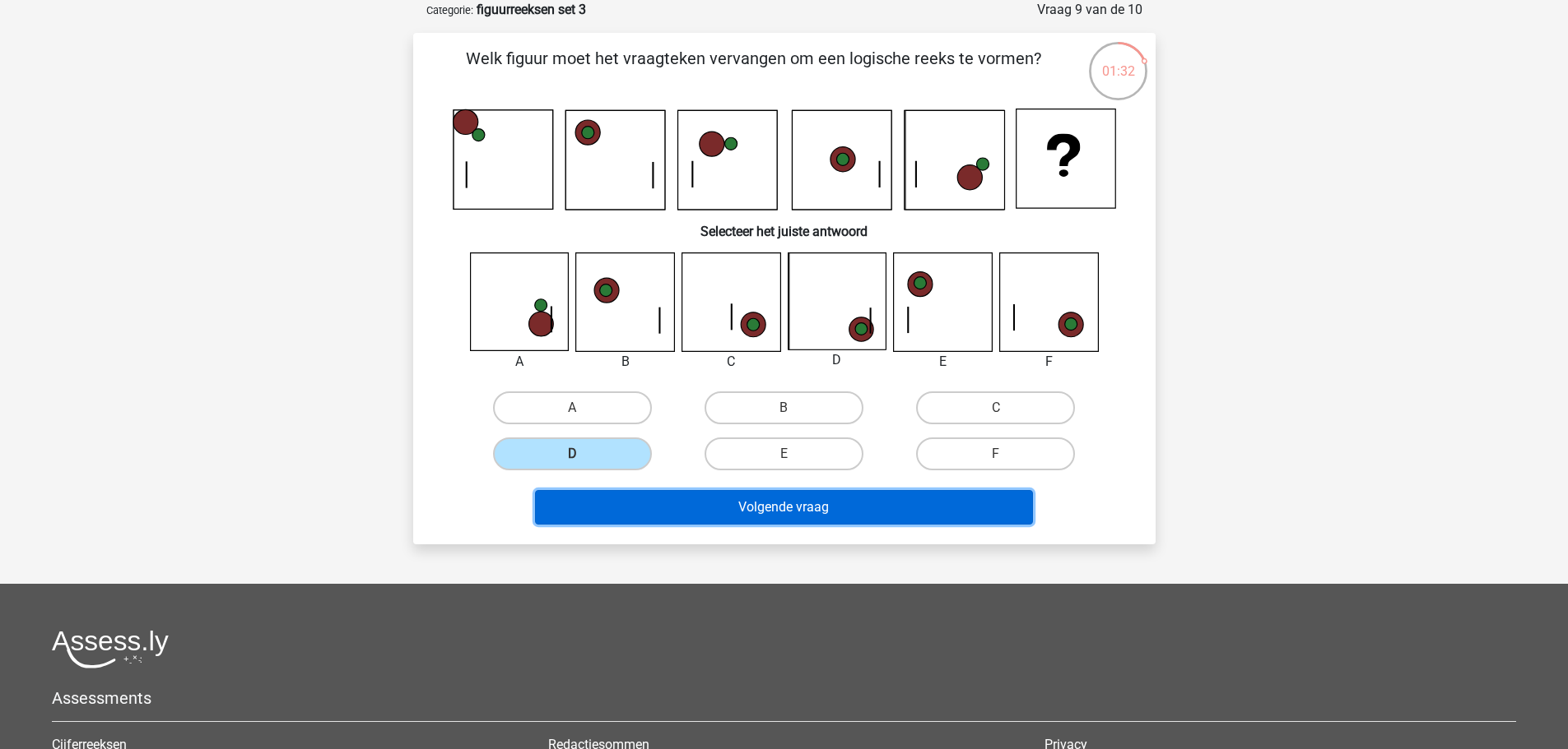
click at [693, 494] on button "Volgende vraag" at bounding box center [784, 507] width 498 height 35
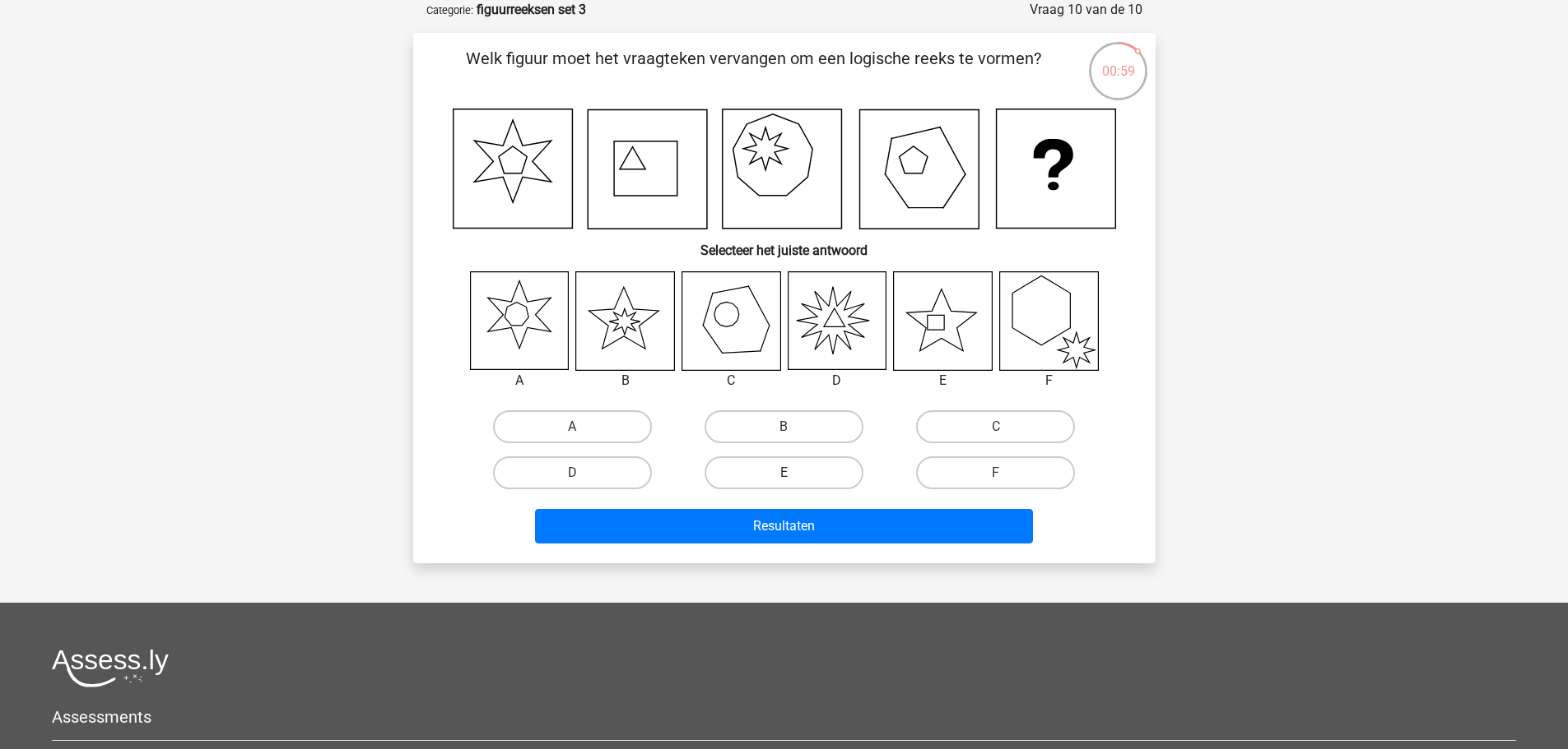
click at [766, 465] on label "E" at bounding box center [783, 473] width 159 height 33
click at [783, 473] on input "E" at bounding box center [788, 478] width 11 height 11
radio input "true"
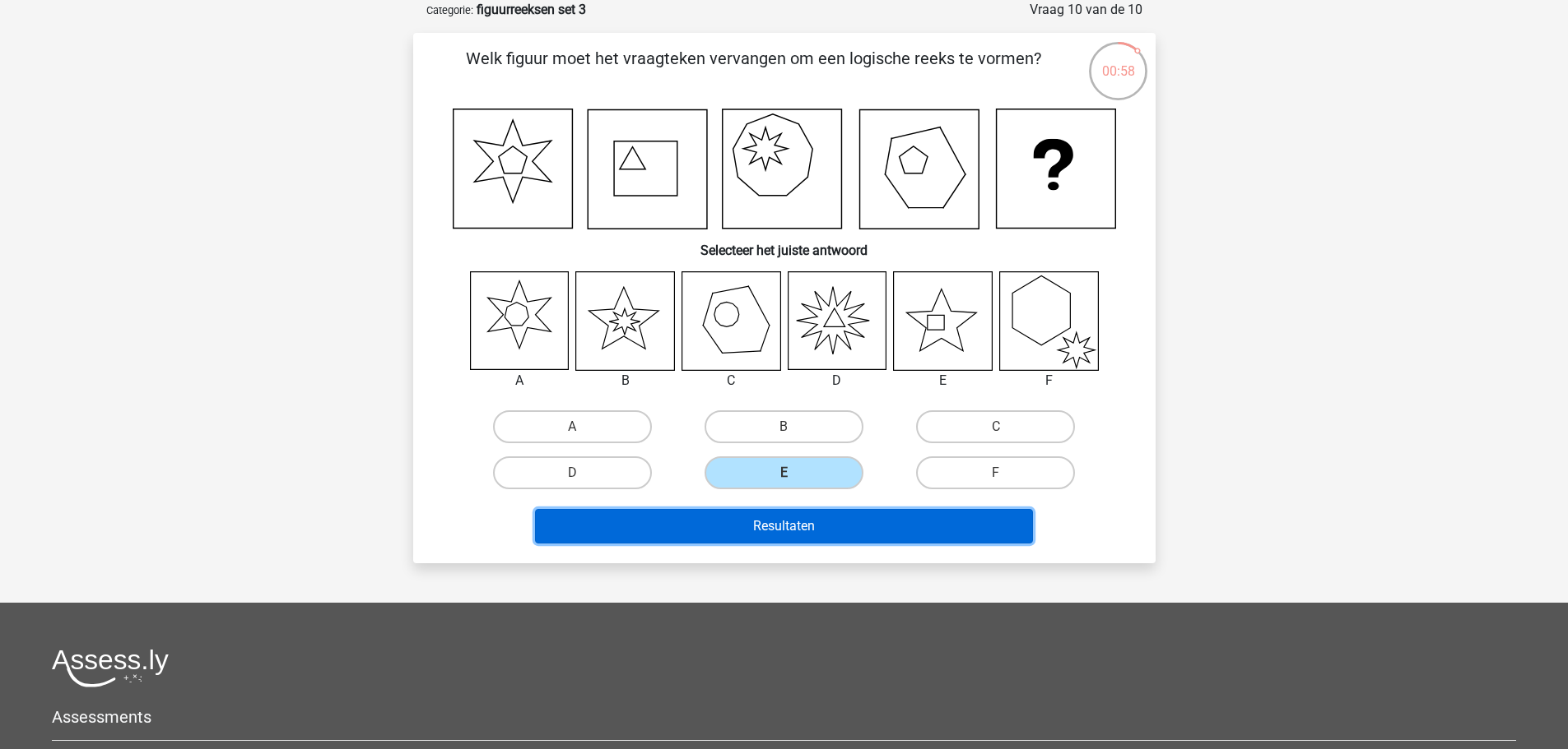
click at [743, 521] on button "Resultaten" at bounding box center [784, 526] width 498 height 35
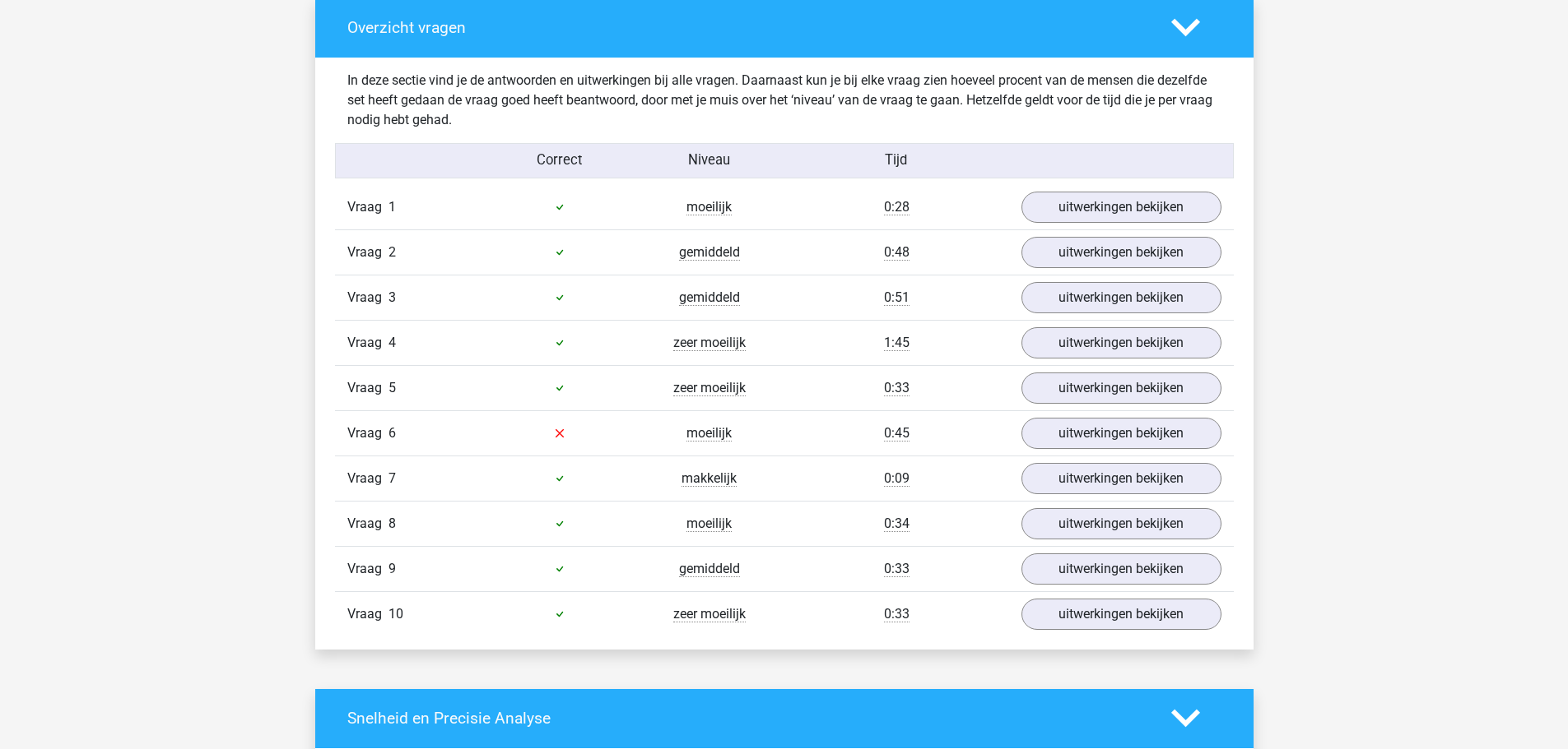
scroll to position [905, 0]
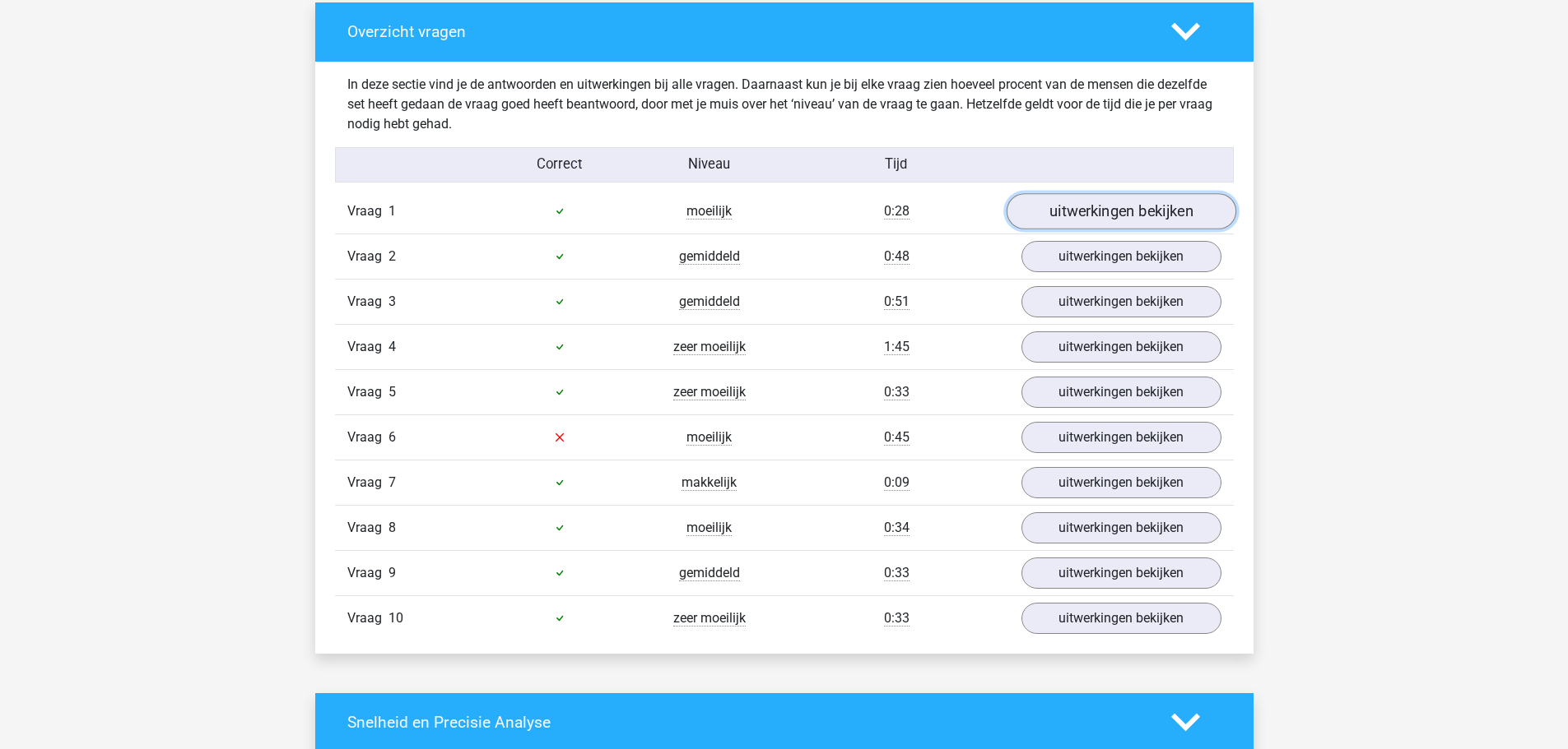
click at [1119, 204] on link "uitwerkingen bekijken" at bounding box center [1120, 211] width 230 height 37
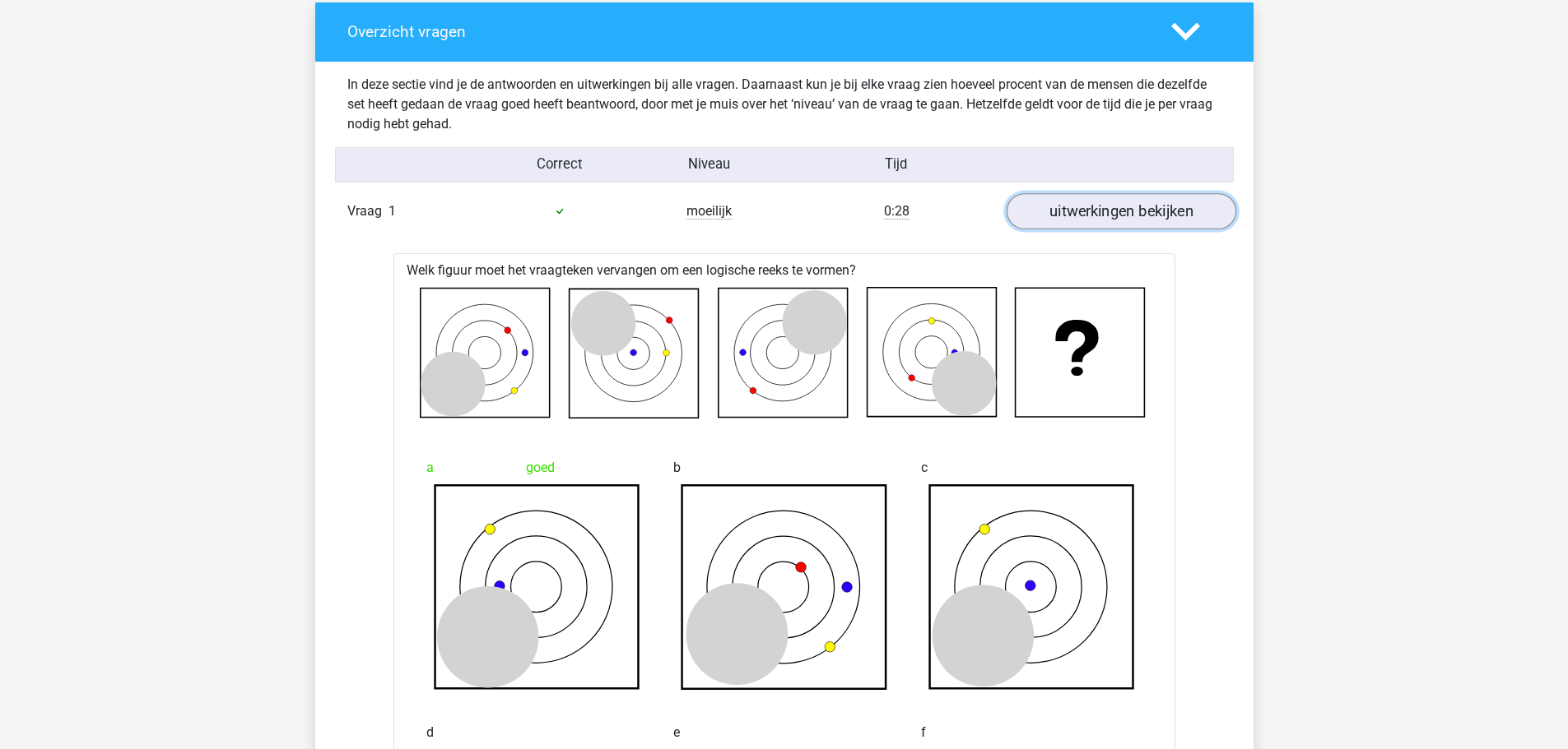
click at [1119, 204] on link "uitwerkingen bekijken" at bounding box center [1120, 211] width 230 height 37
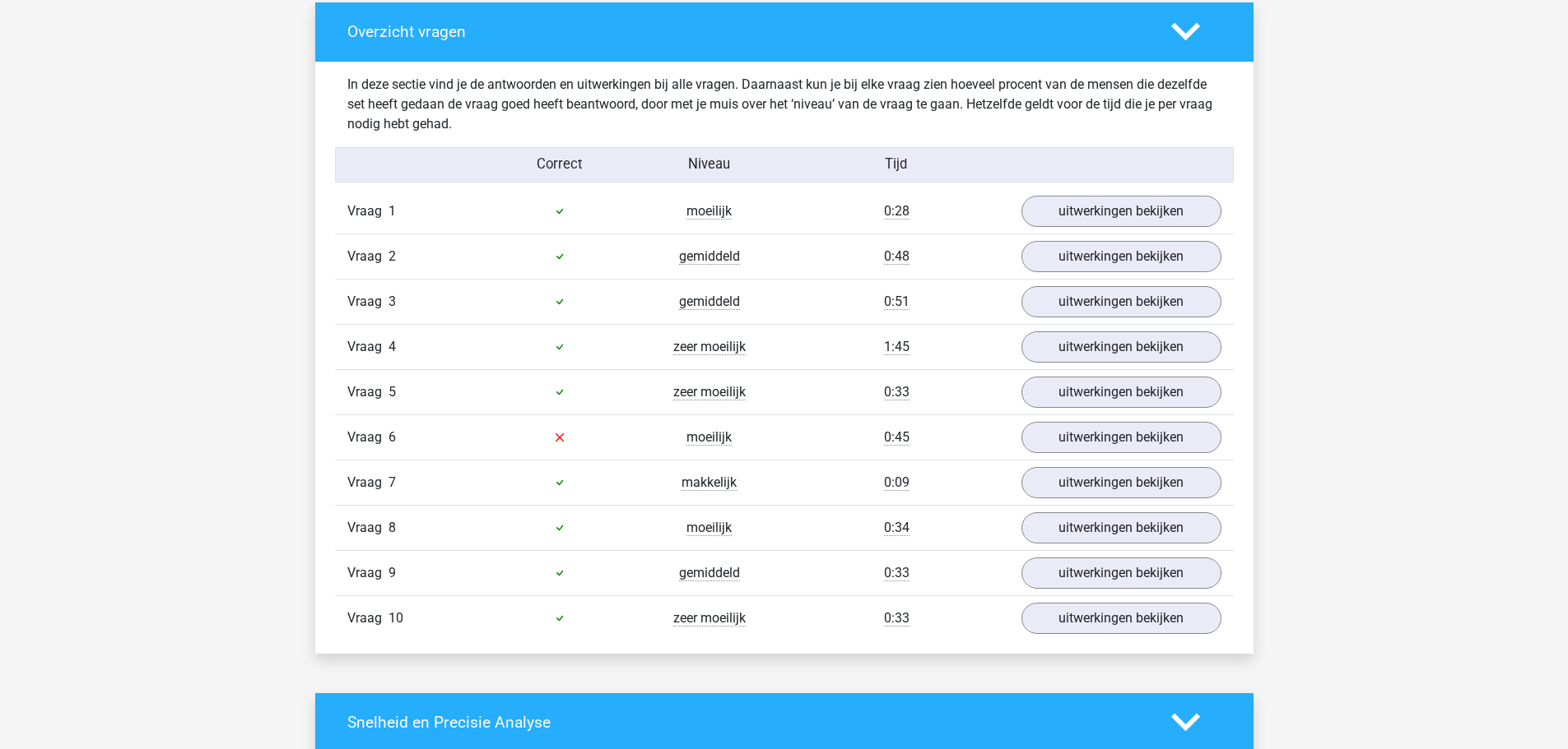
click at [1089, 272] on div "Vraag 2 gemiddeld 0:48 uitwerkingen bekijken" at bounding box center [784, 257] width 899 height 45
click at [1085, 263] on link "uitwerkingen bekijken" at bounding box center [1120, 257] width 230 height 37
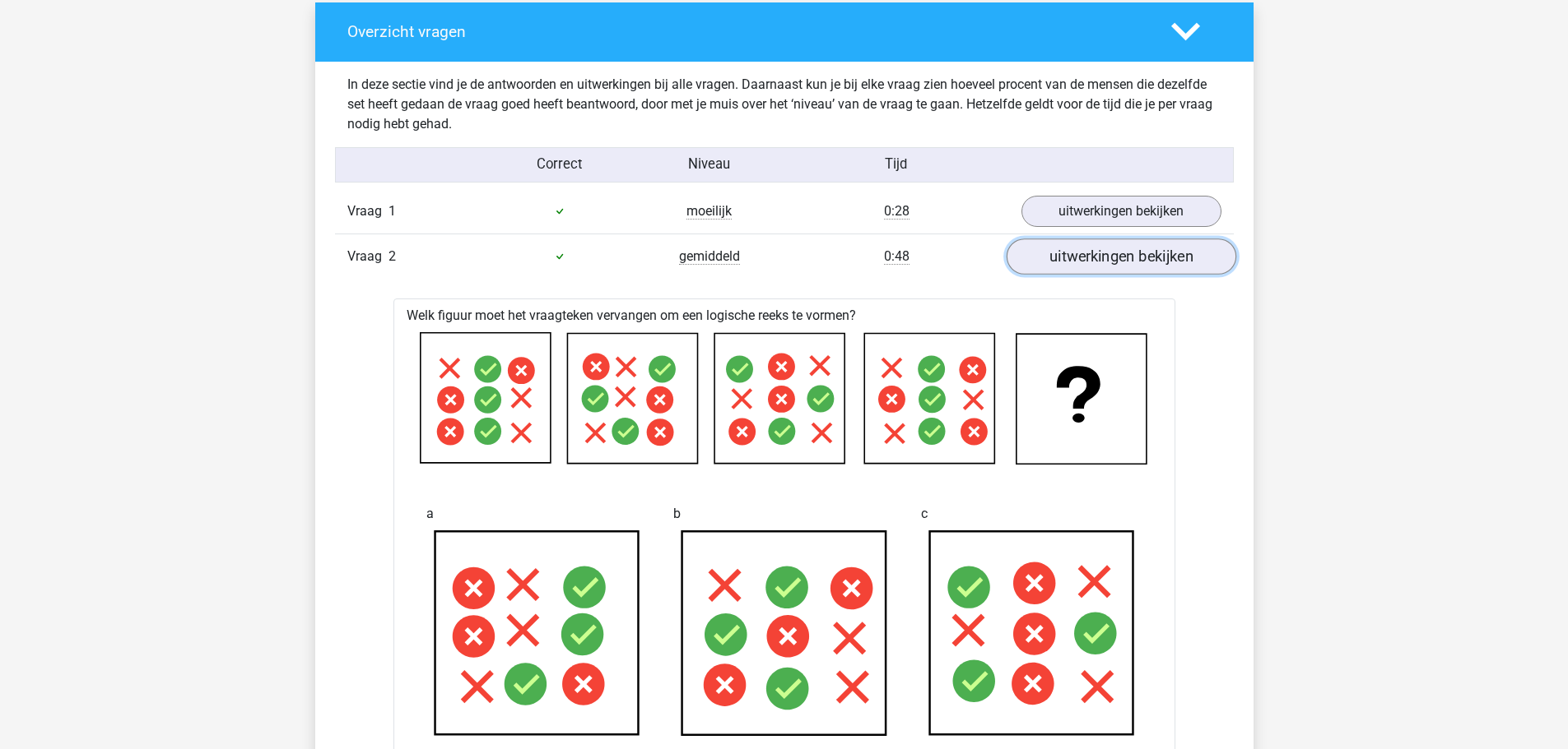
click at [1085, 263] on link "uitwerkingen bekijken" at bounding box center [1120, 257] width 230 height 37
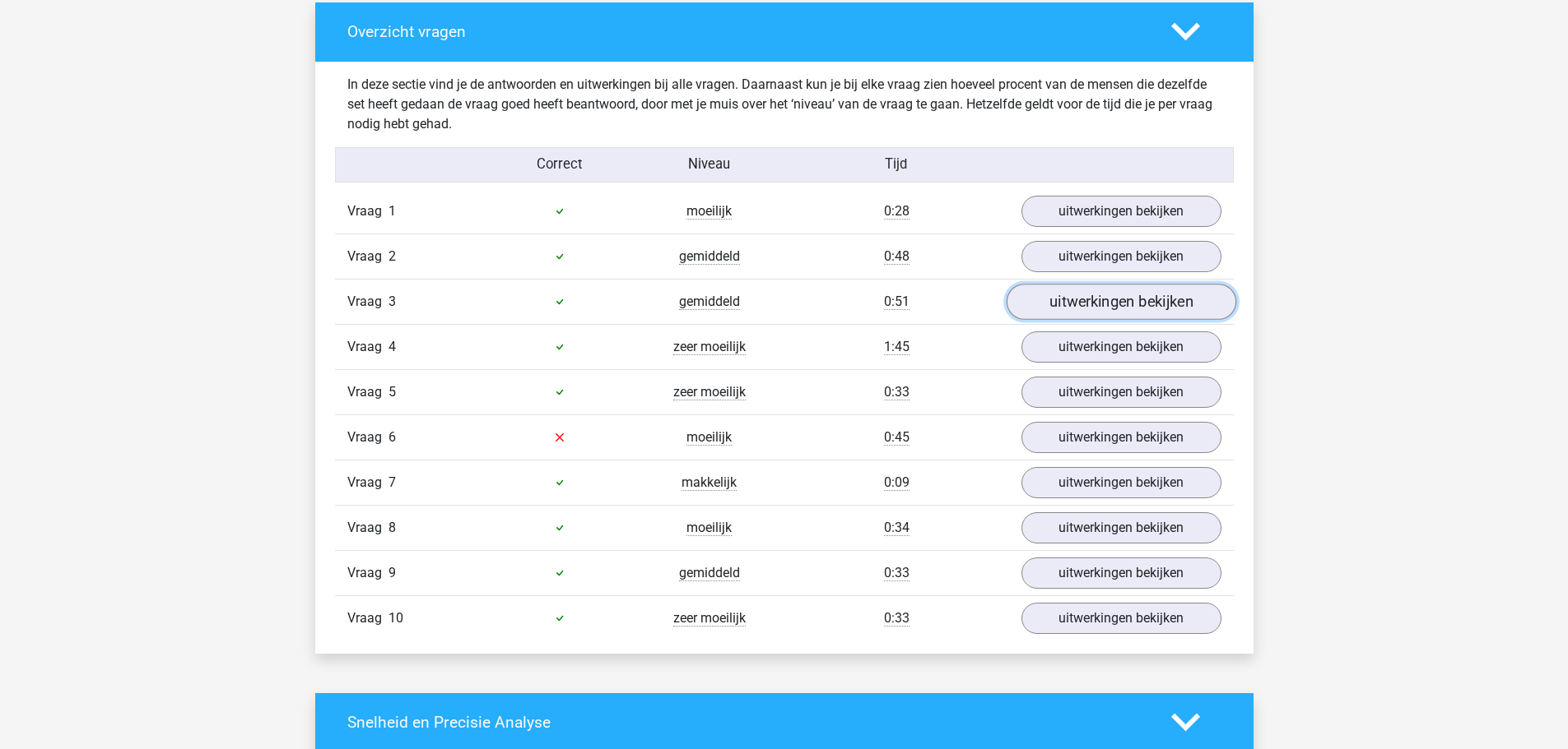
click at [1065, 306] on link "uitwerkingen bekijken" at bounding box center [1120, 302] width 230 height 37
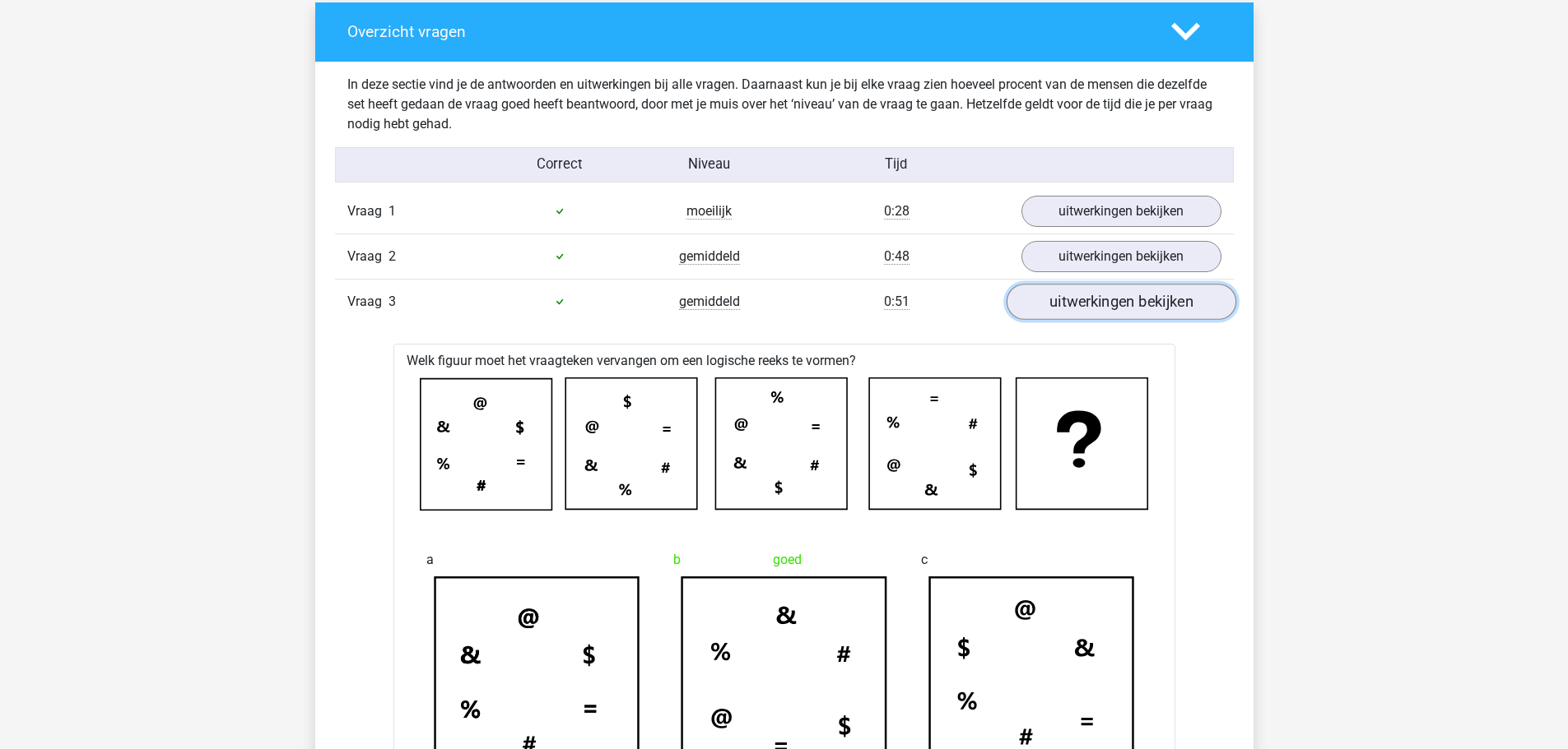
click at [1065, 306] on link "uitwerkingen bekijken" at bounding box center [1120, 302] width 230 height 37
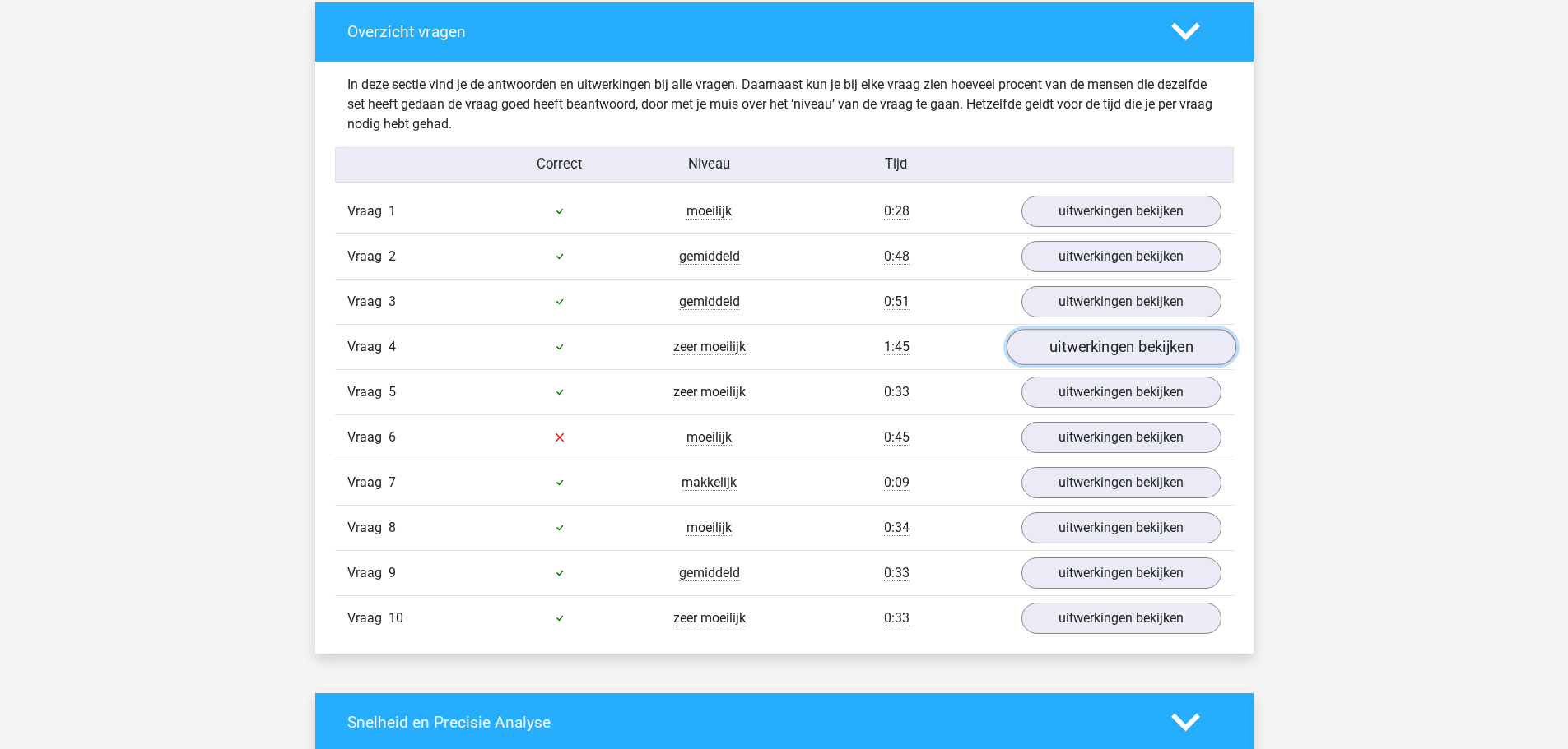
click at [1071, 348] on link "uitwerkingen bekijken" at bounding box center [1120, 346] width 230 height 37
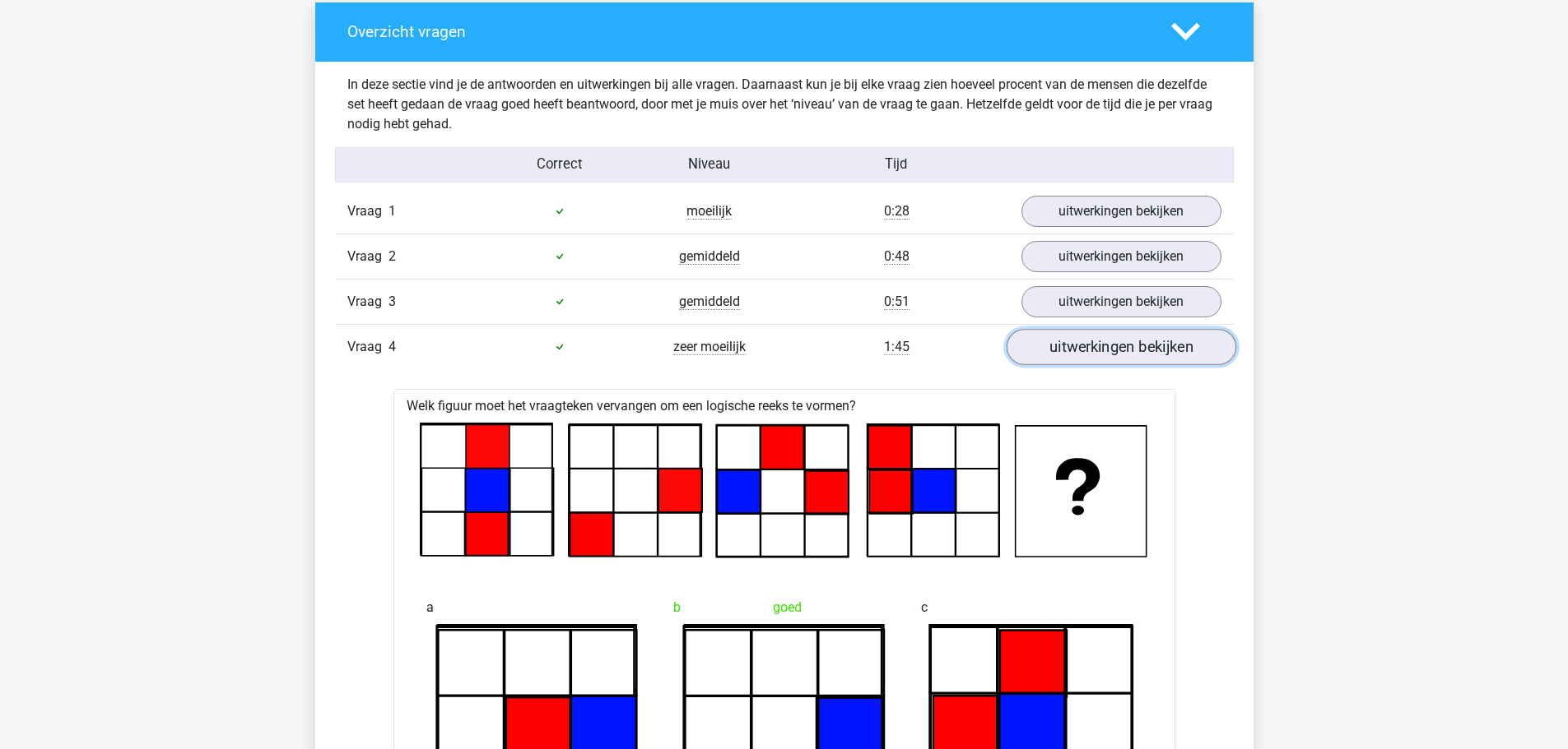
click at [1071, 348] on link "uitwerkingen bekijken" at bounding box center [1120, 346] width 230 height 37
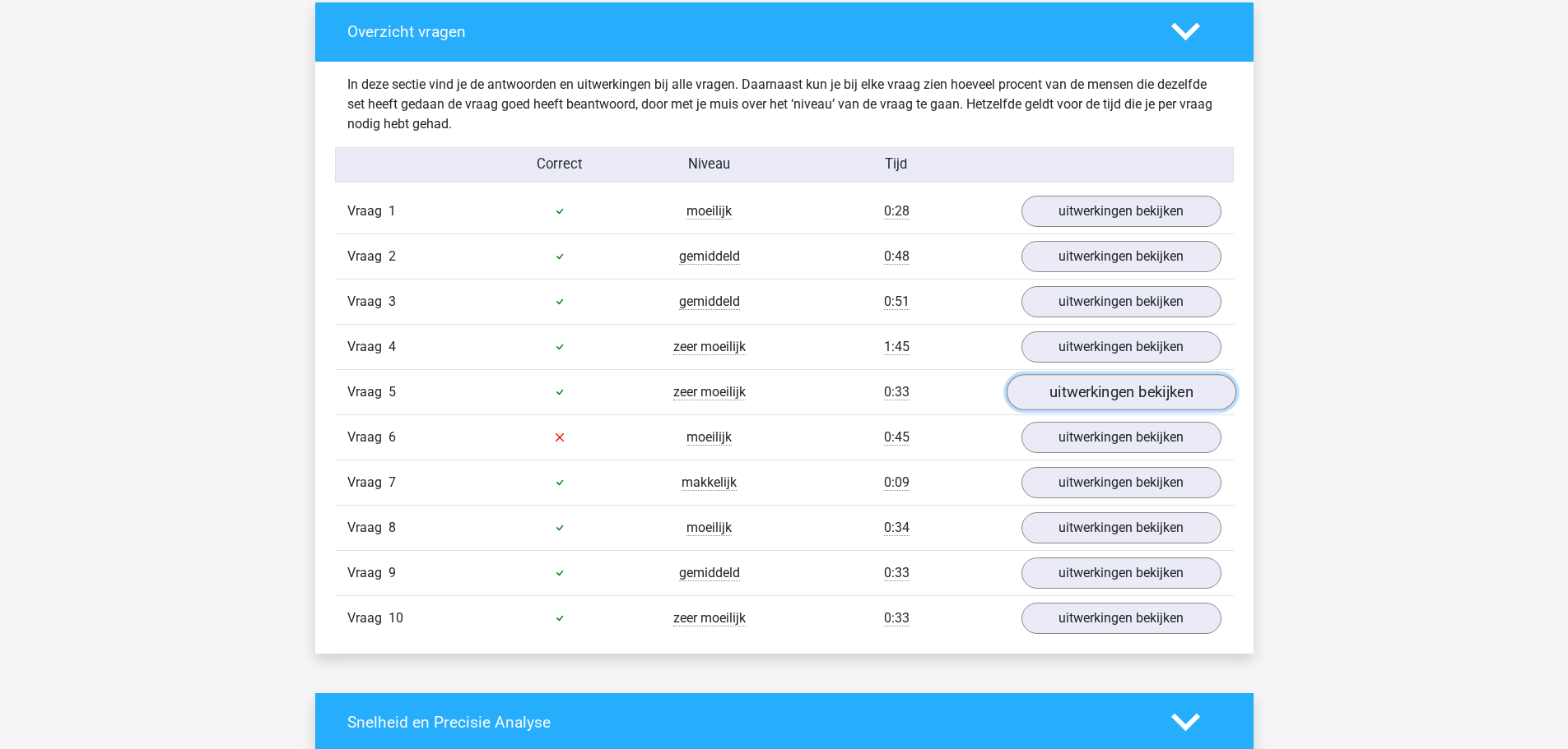
click at [1075, 393] on link "uitwerkingen bekijken" at bounding box center [1120, 392] width 230 height 37
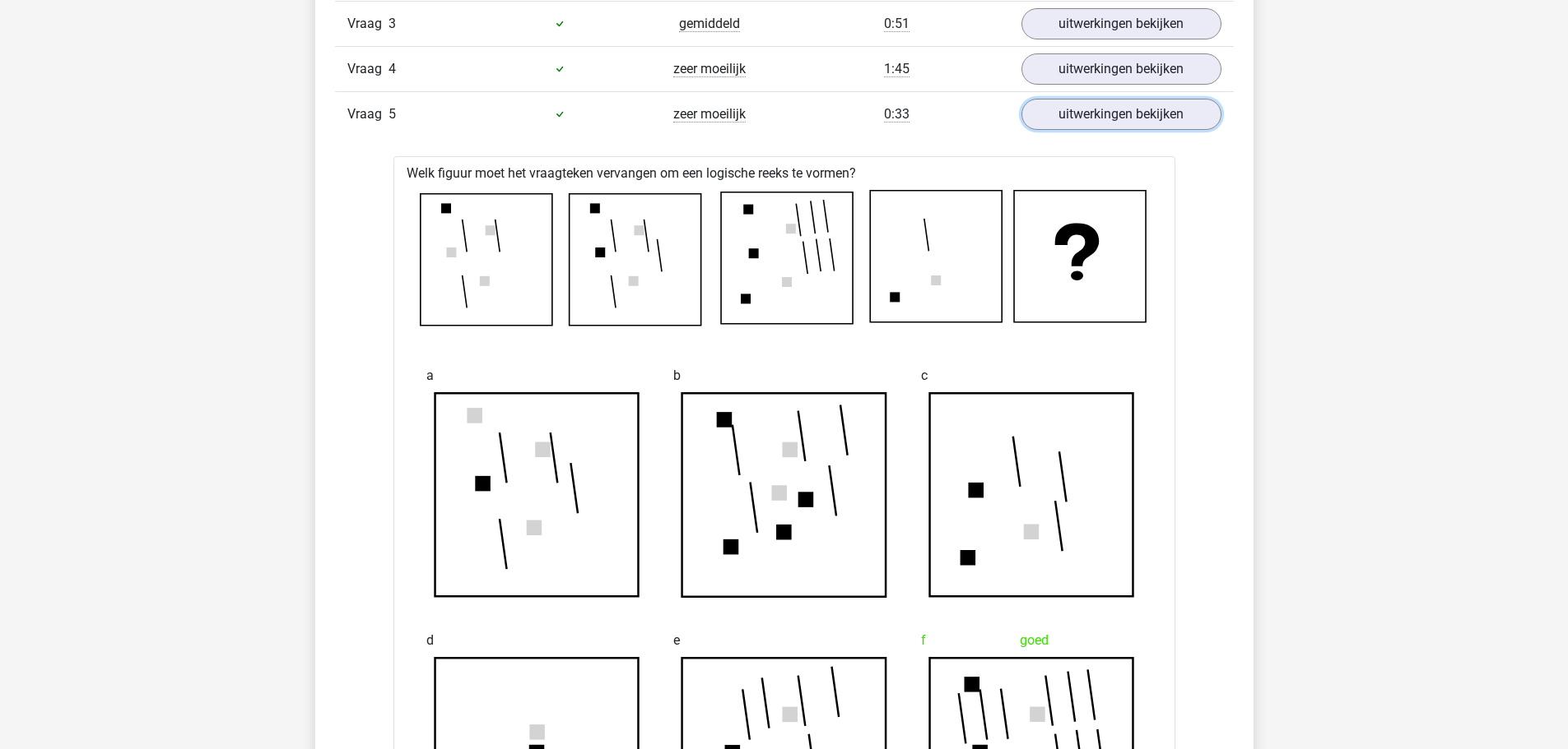
scroll to position [1152, 0]
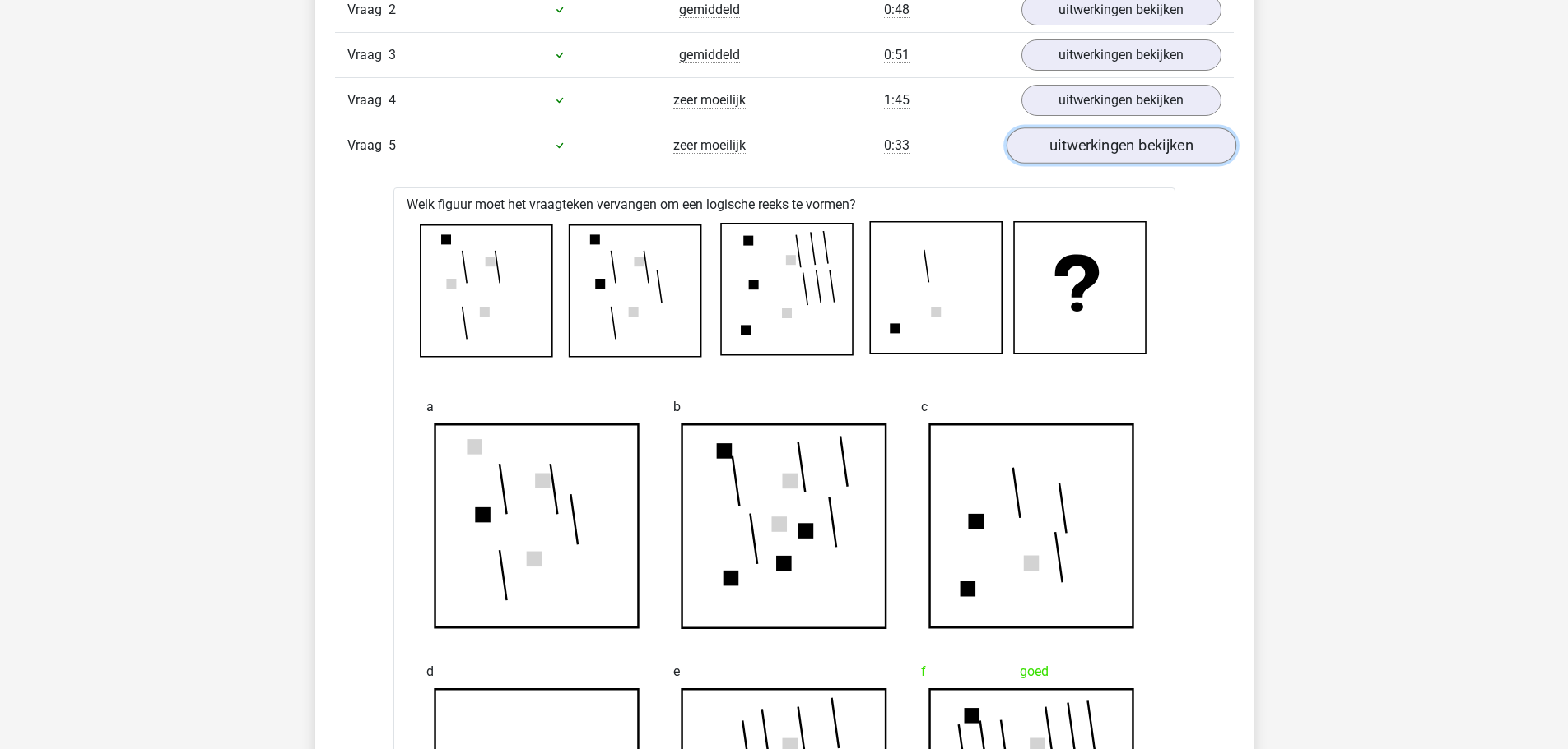
click at [1084, 153] on link "uitwerkingen bekijken" at bounding box center [1120, 145] width 230 height 37
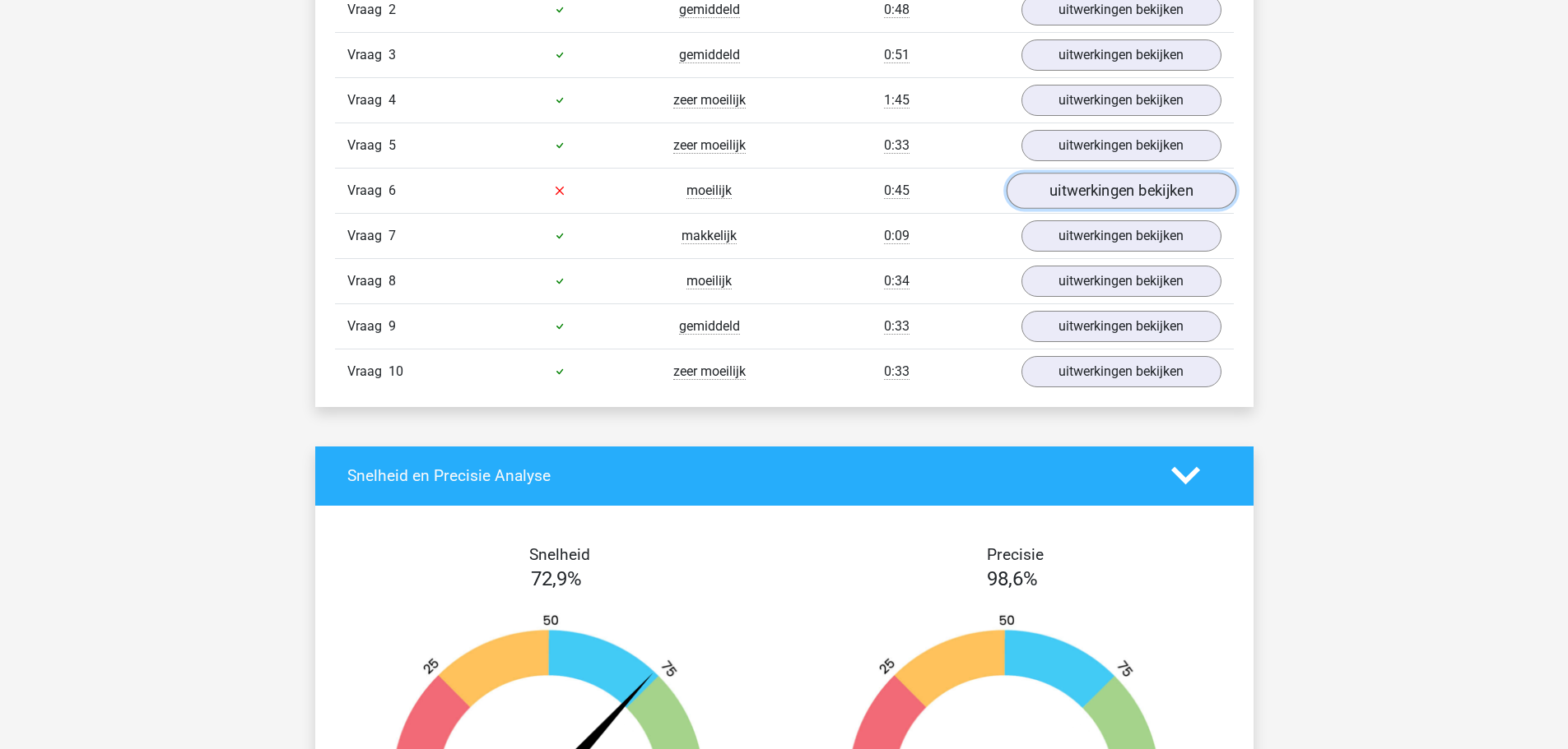
click at [1082, 201] on link "uitwerkingen bekijken" at bounding box center [1120, 190] width 230 height 37
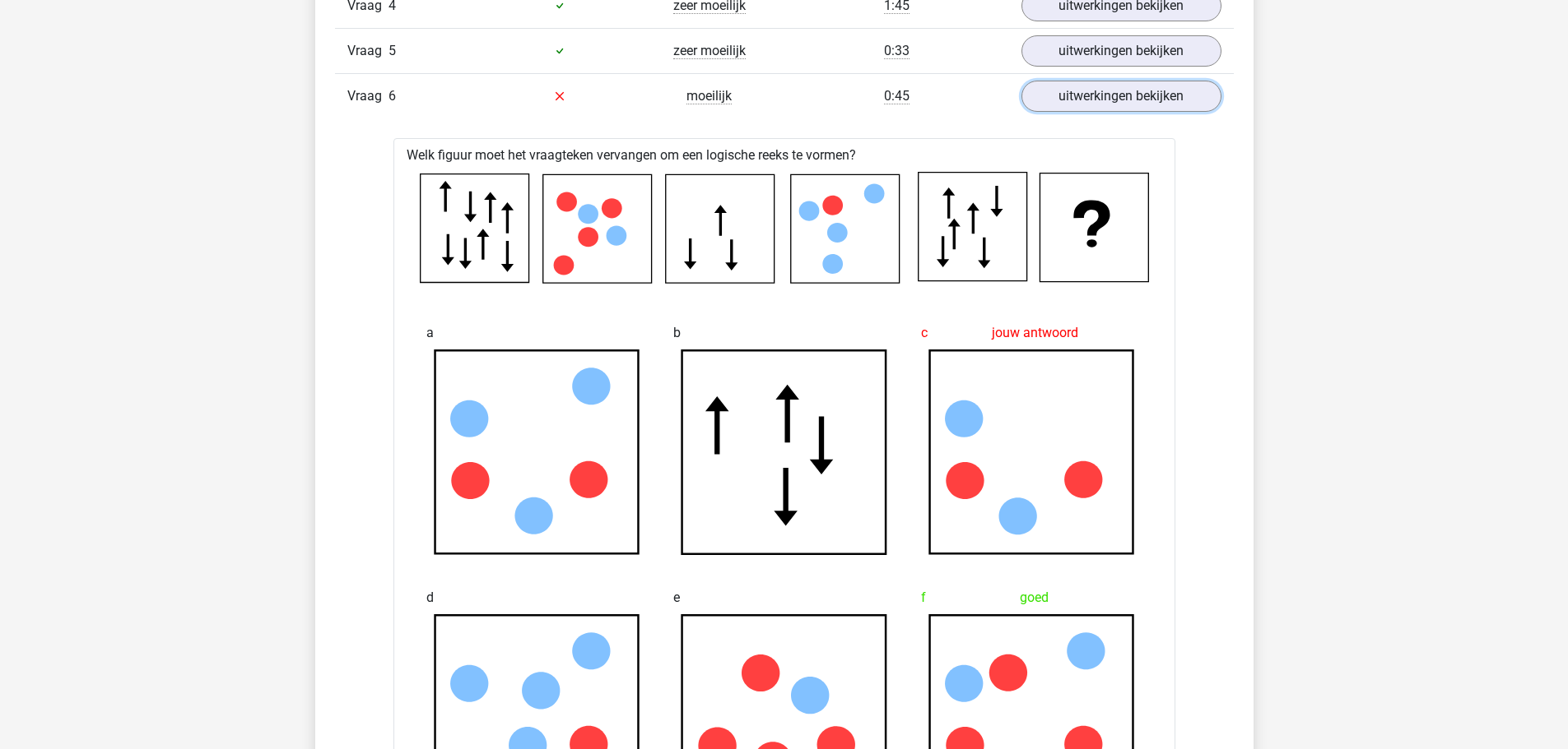
scroll to position [1234, 0]
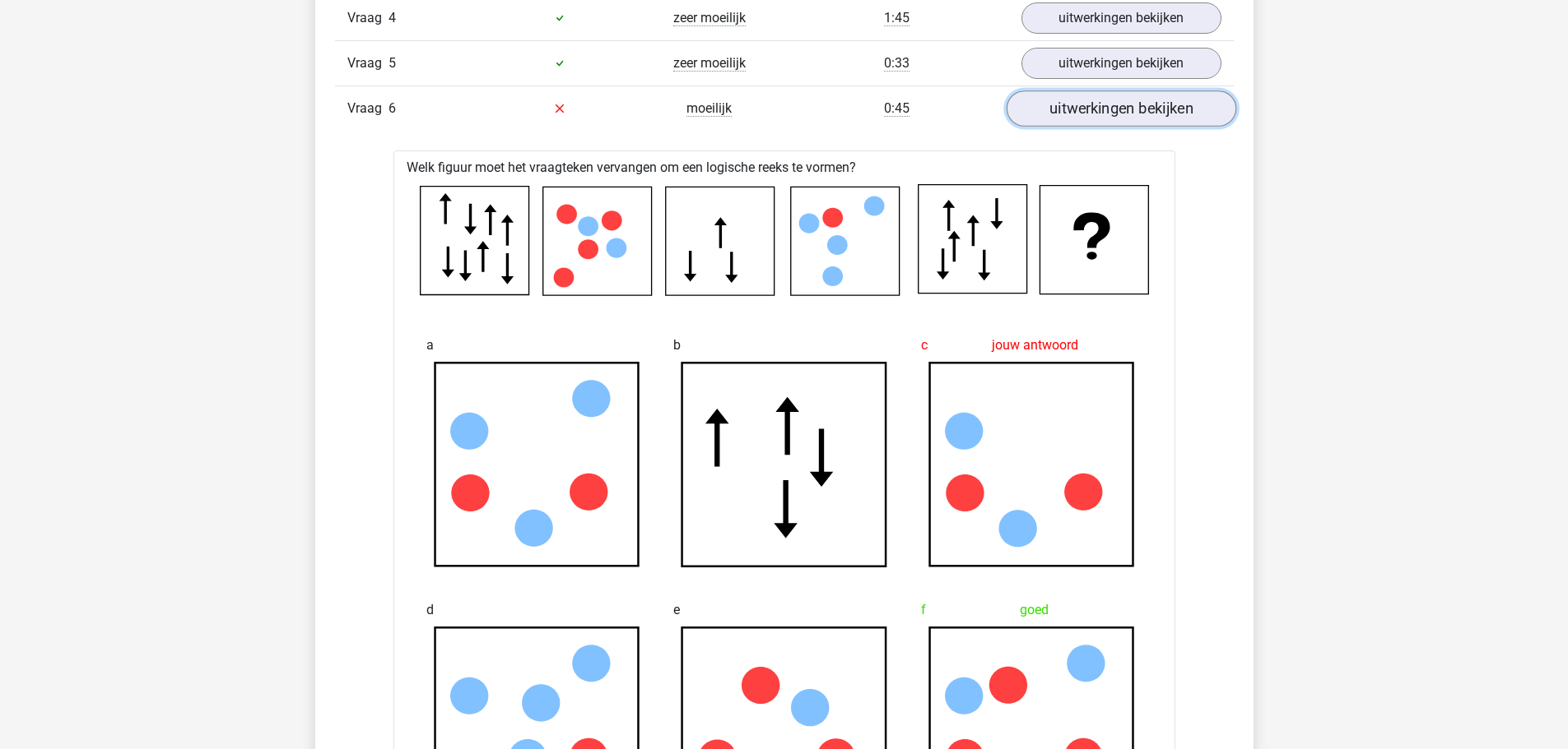
click at [1125, 108] on link "uitwerkingen bekijken" at bounding box center [1120, 109] width 230 height 37
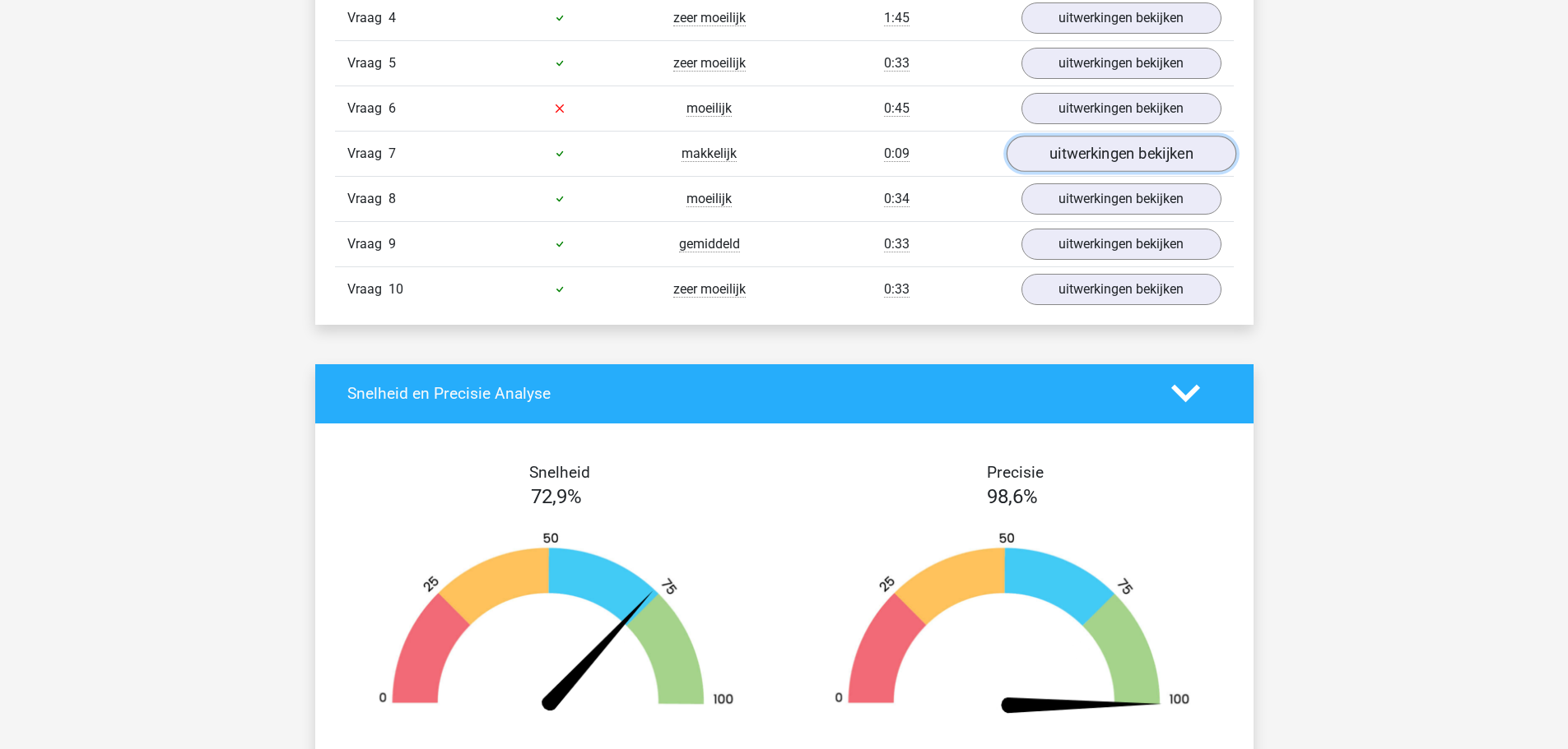
click at [1090, 166] on link "uitwerkingen bekijken" at bounding box center [1120, 154] width 230 height 37
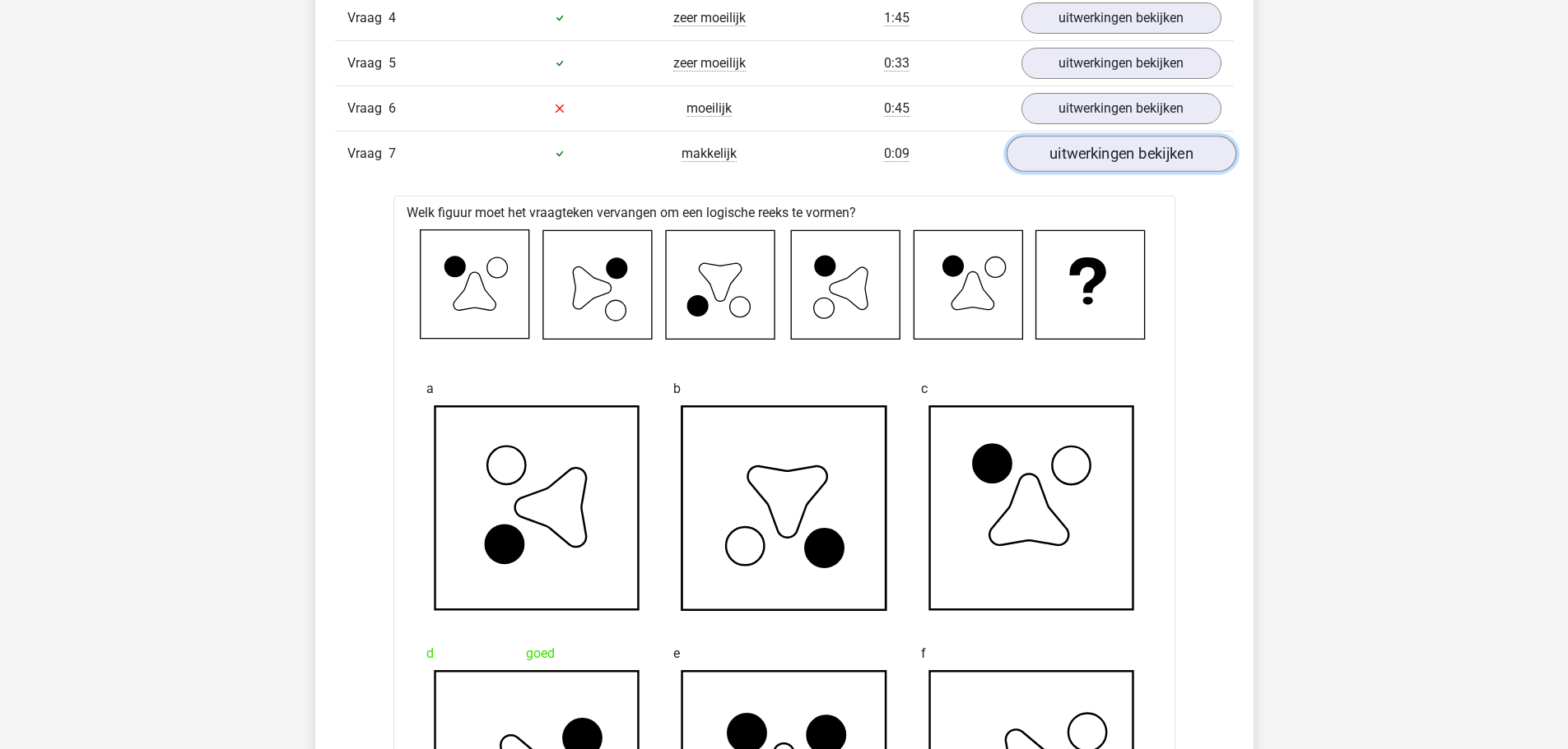
click at [1090, 166] on link "uitwerkingen bekijken" at bounding box center [1120, 154] width 230 height 37
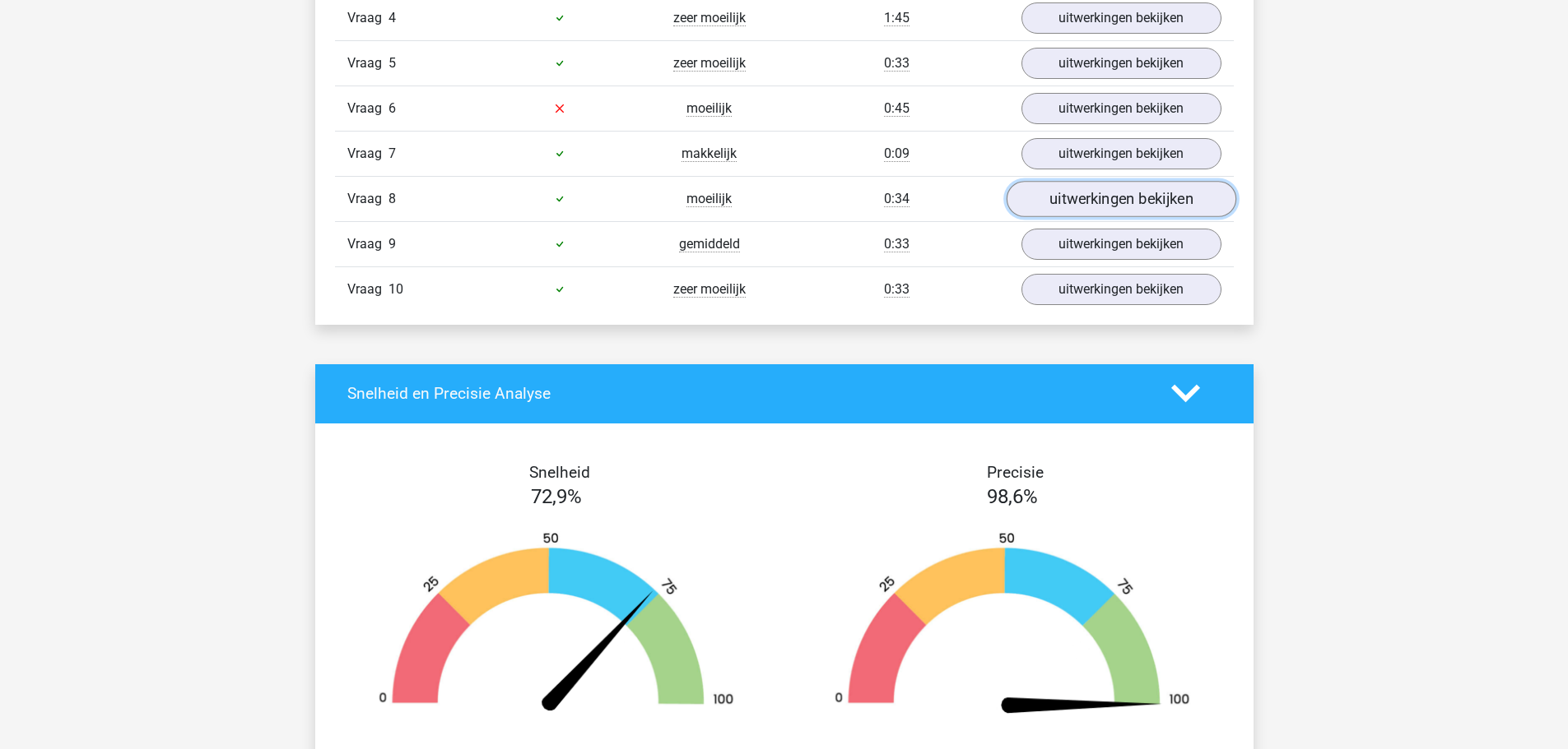
click at [1098, 192] on link "uitwerkingen bekijken" at bounding box center [1120, 198] width 230 height 37
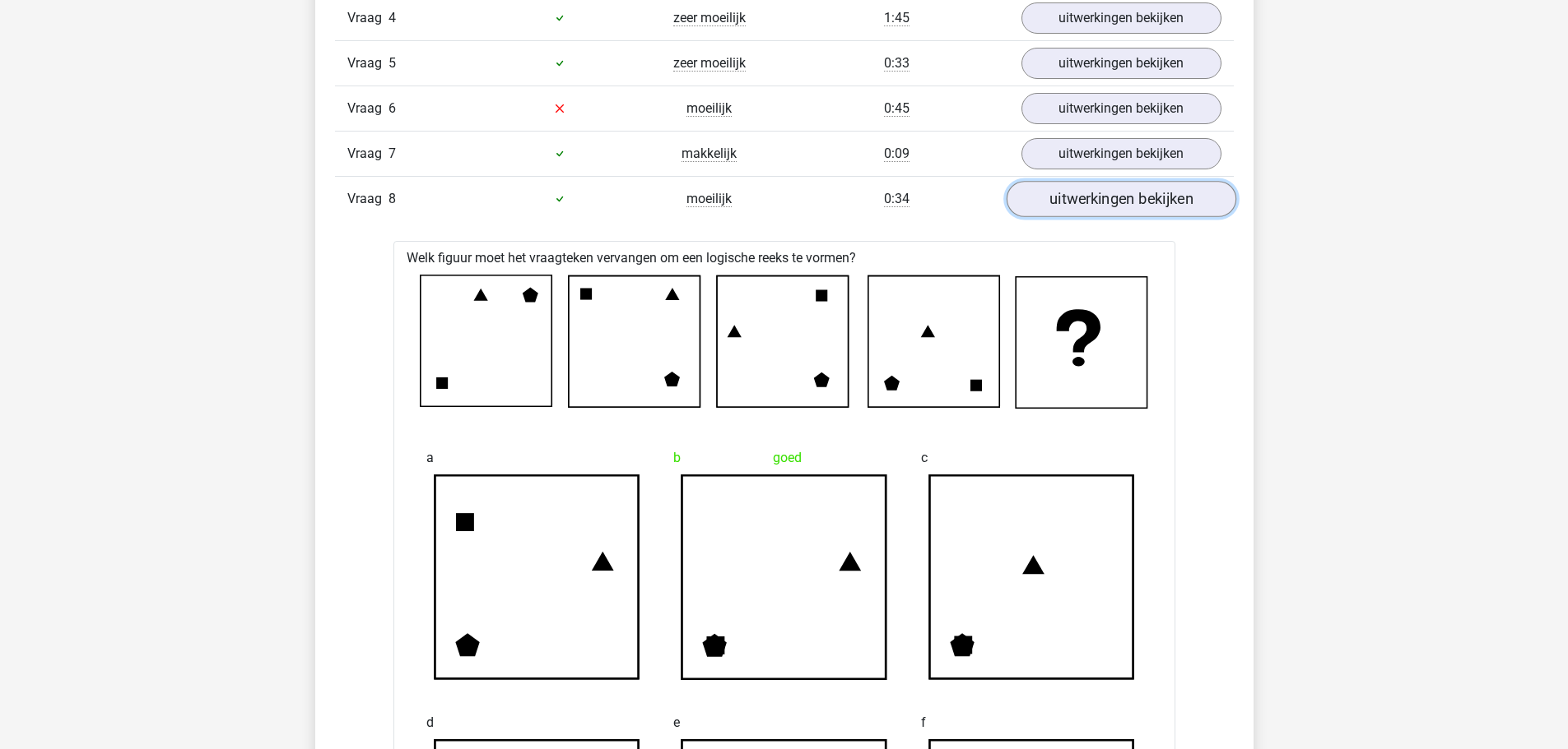
click at [1098, 192] on link "uitwerkingen bekijken" at bounding box center [1120, 198] width 230 height 37
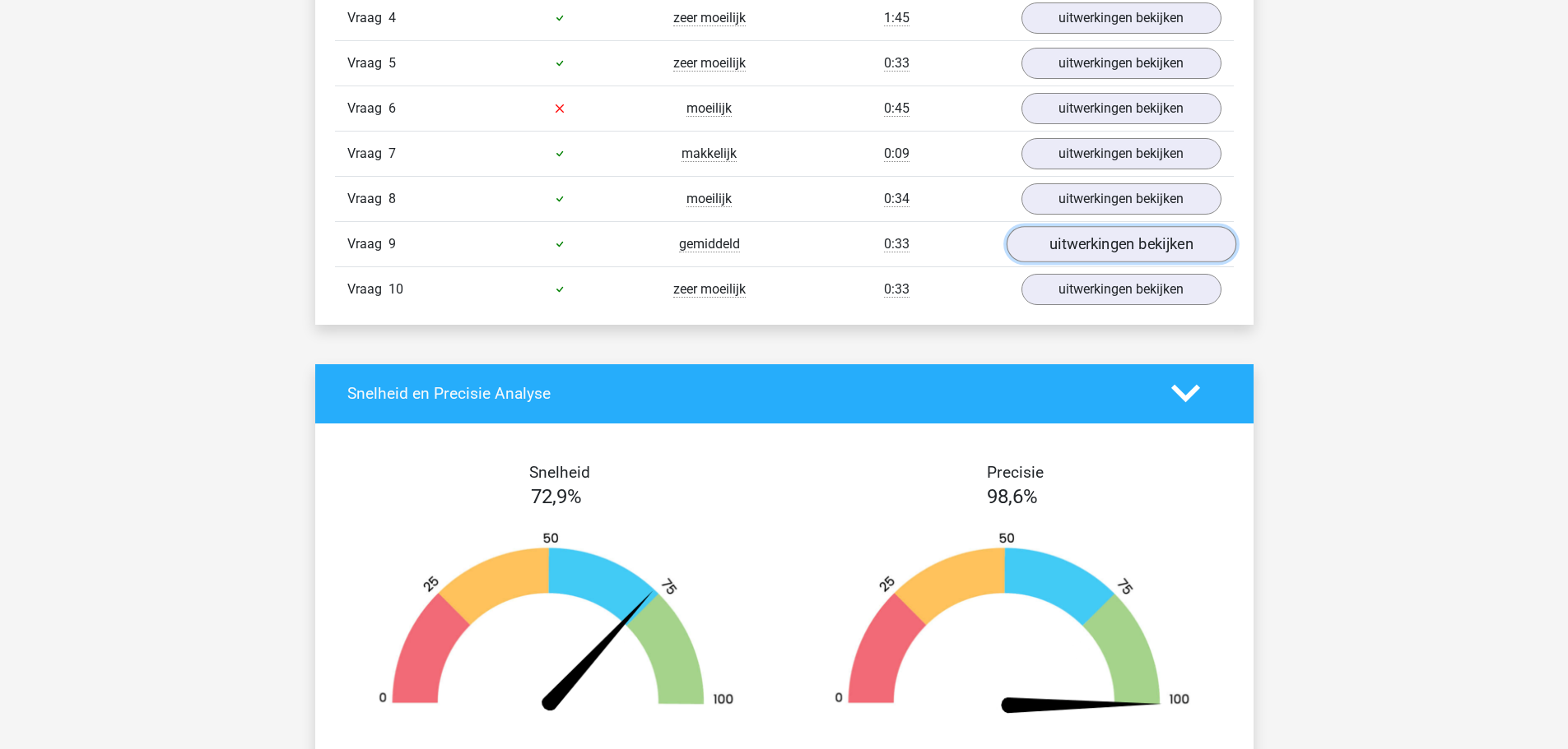
click at [1106, 246] on link "uitwerkingen bekijken" at bounding box center [1120, 244] width 230 height 37
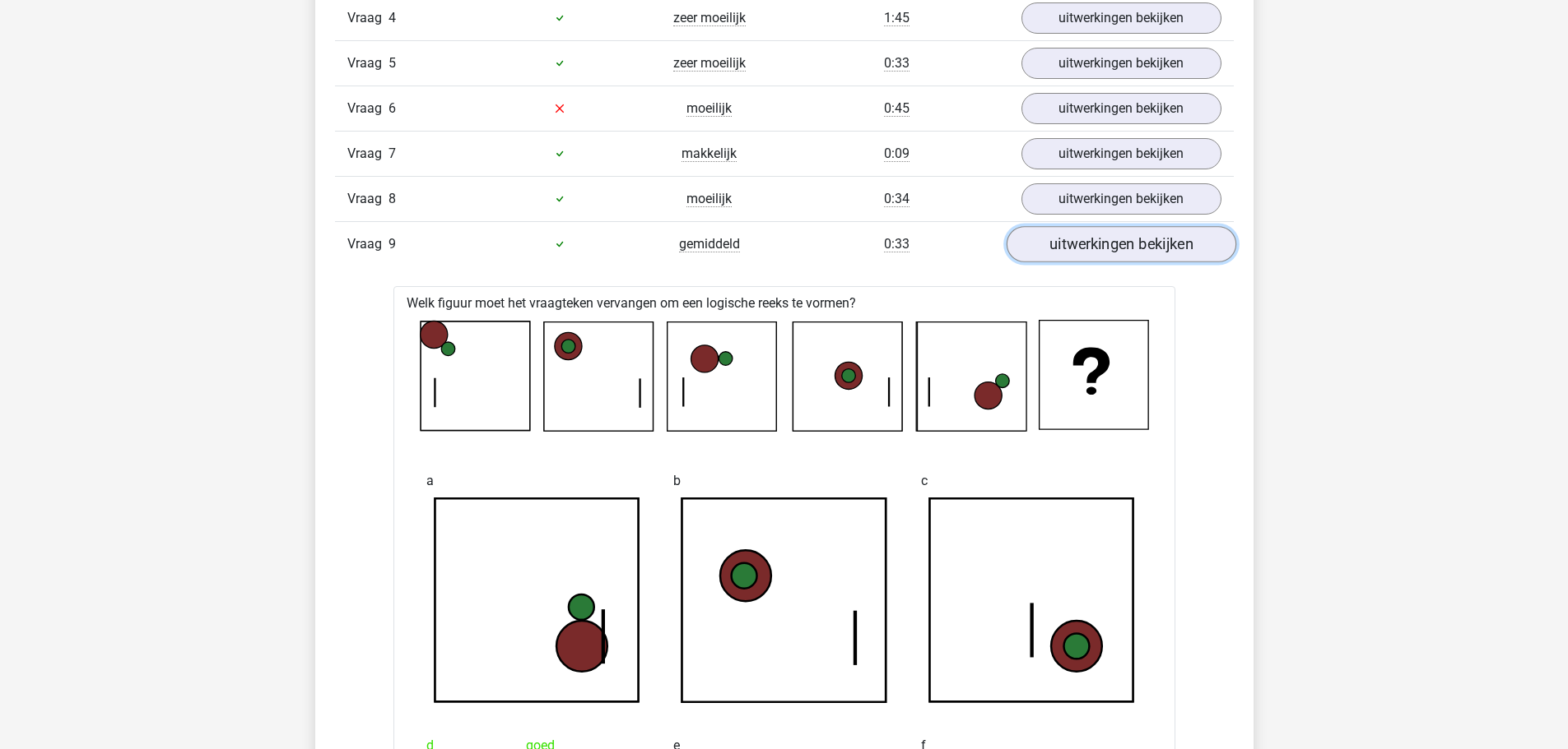
click at [1106, 246] on link "uitwerkingen bekijken" at bounding box center [1120, 244] width 230 height 37
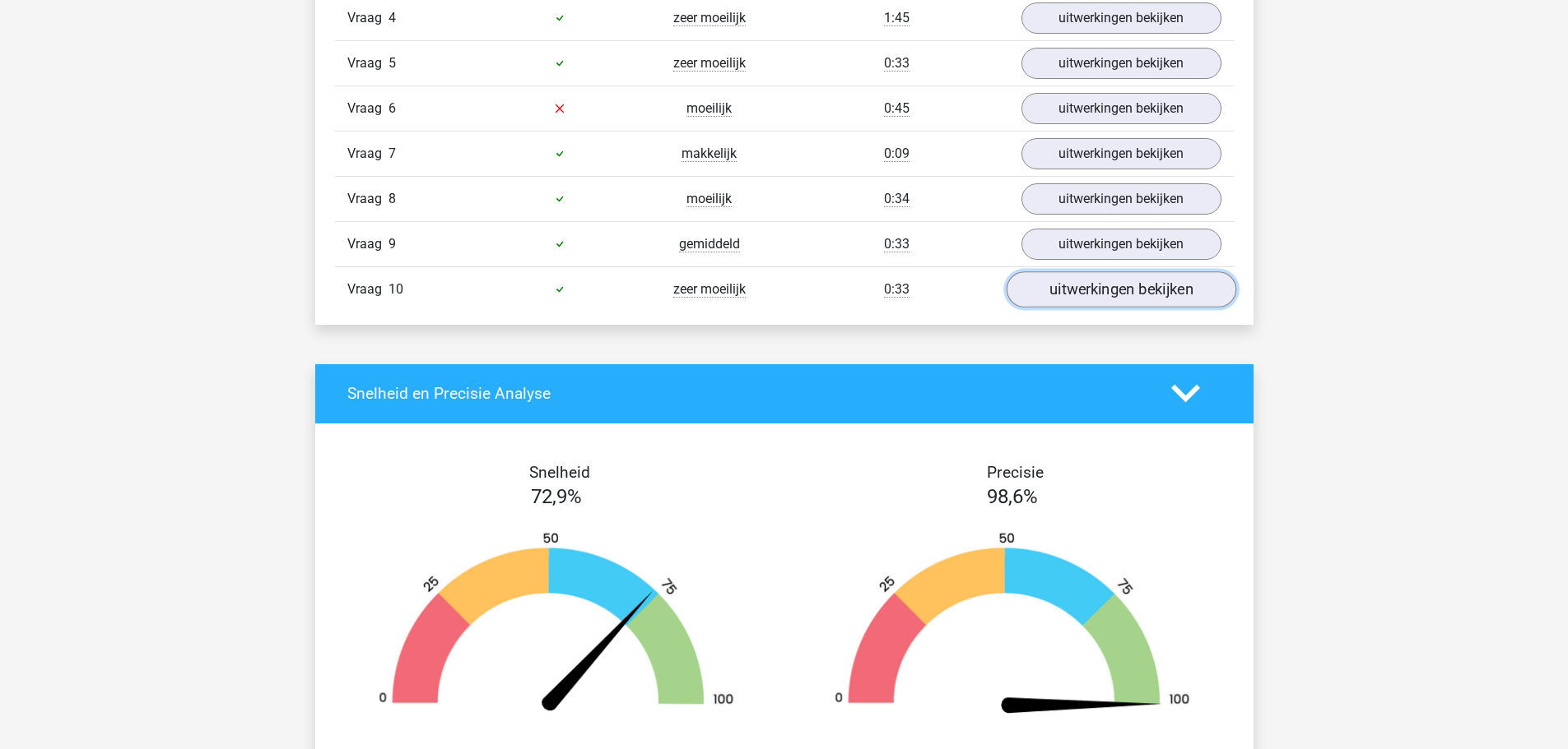
click at [1093, 305] on link "uitwerkingen bekijken" at bounding box center [1120, 289] width 230 height 37
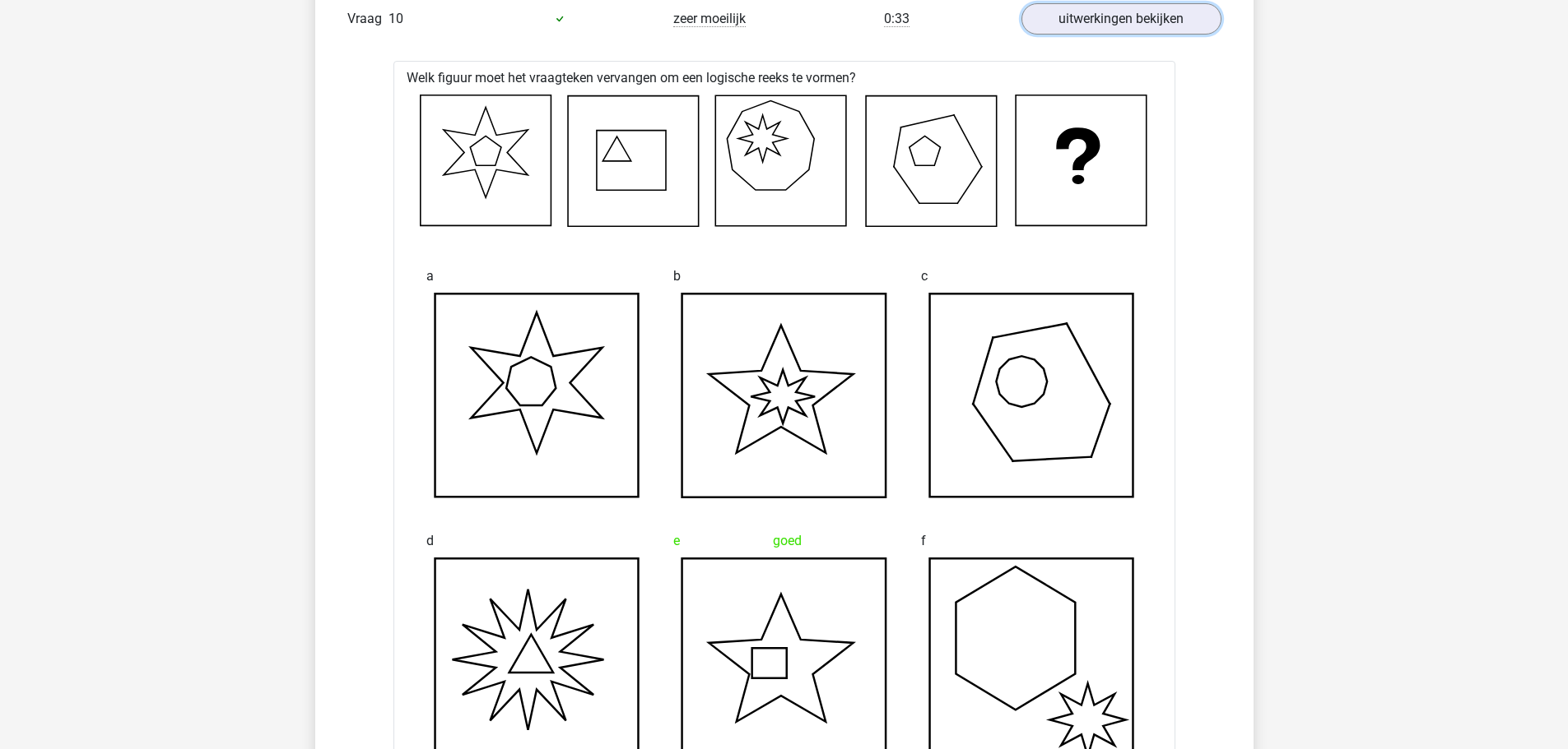
scroll to position [1480, 0]
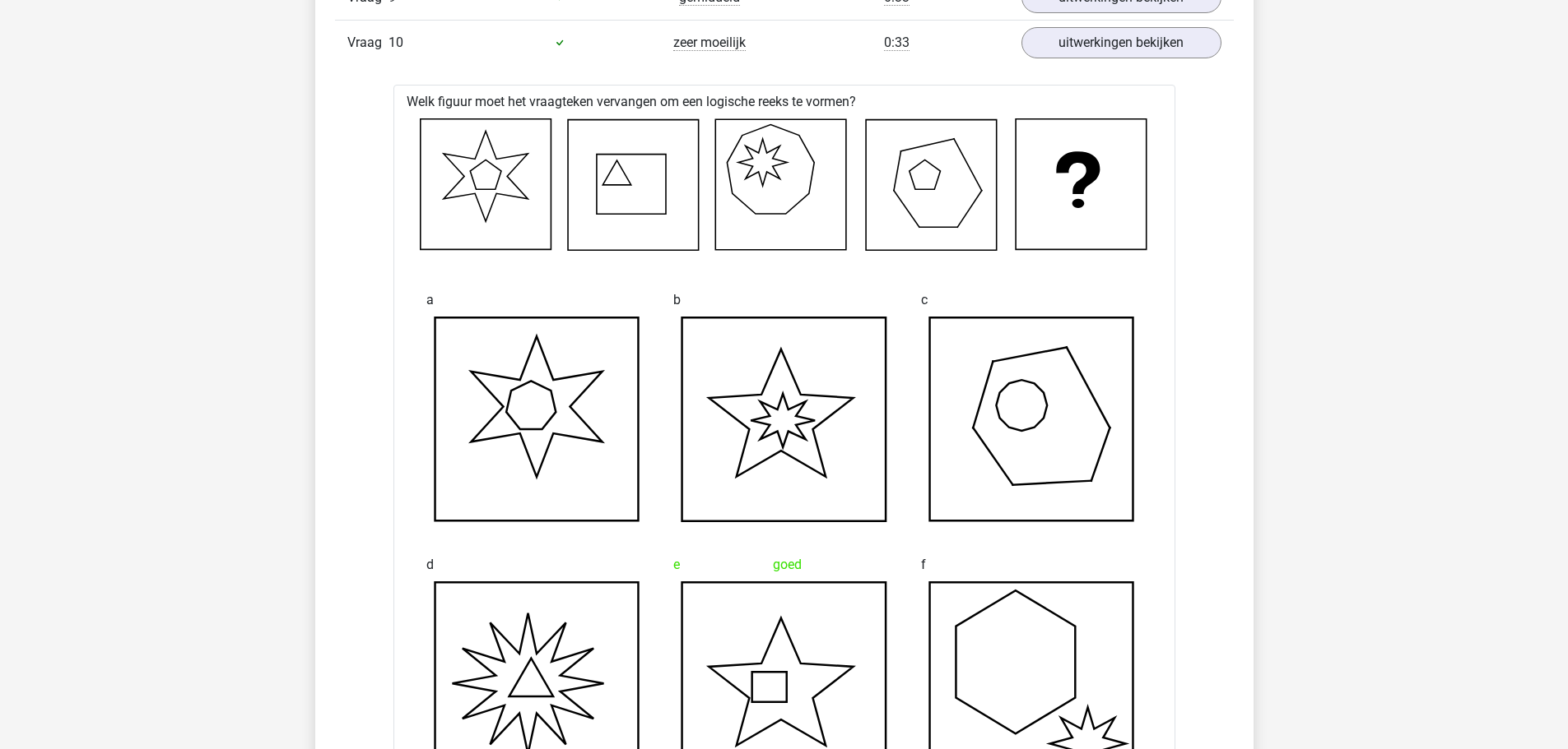
click at [1099, 62] on div "Vraag 10 zeer moeilijk 0:33 uitwerkingen bekijken" at bounding box center [784, 42] width 899 height 45
click at [1082, 51] on link "uitwerkingen bekijken" at bounding box center [1120, 42] width 230 height 37
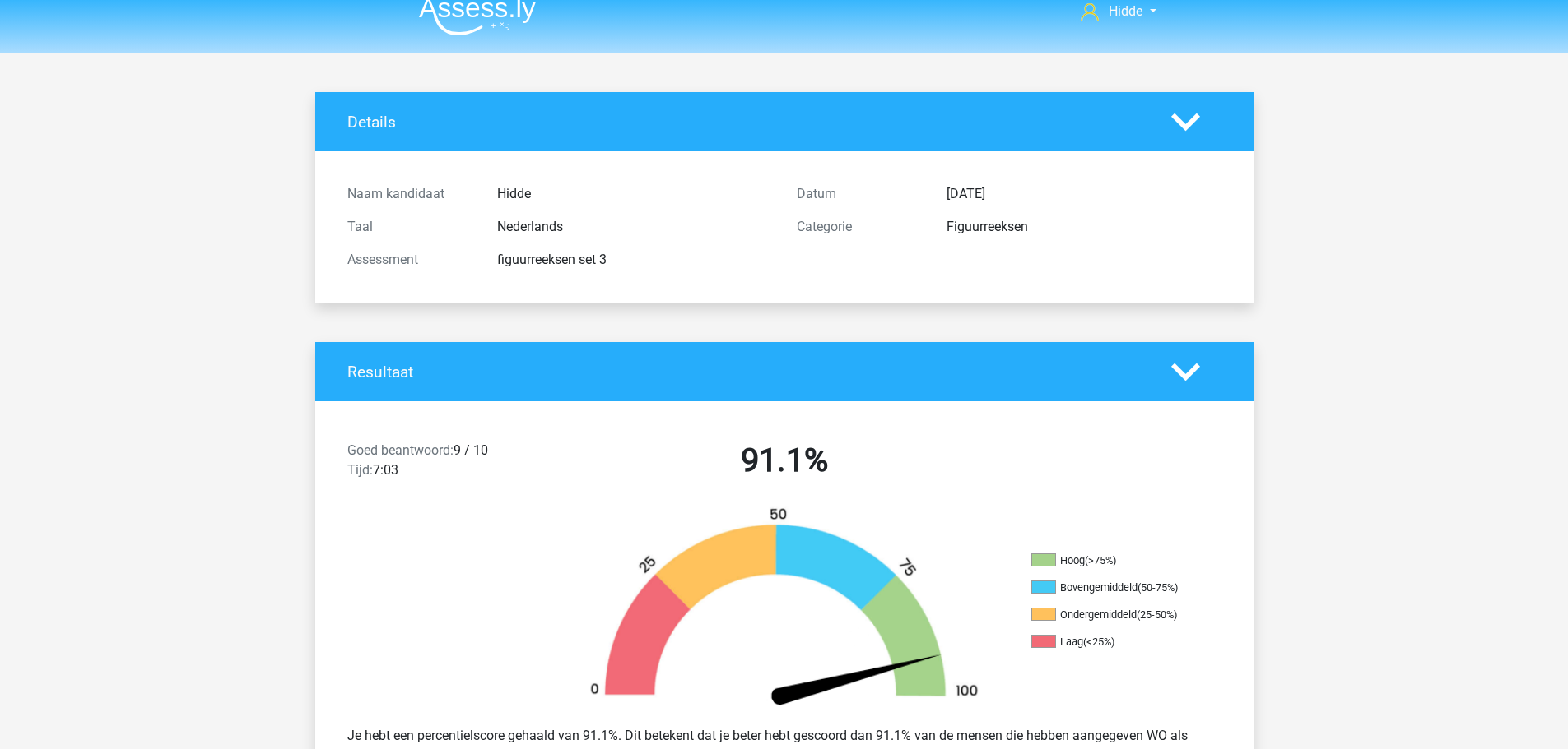
scroll to position [0, 0]
